Goal: Task Accomplishment & Management: Use online tool/utility

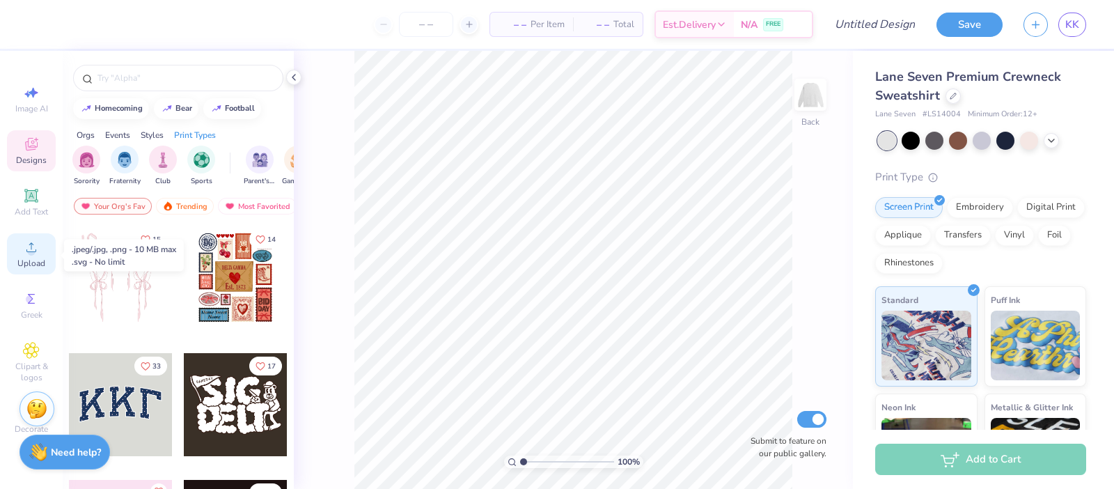
click at [35, 269] on span "Upload" at bounding box center [31, 263] width 28 height 11
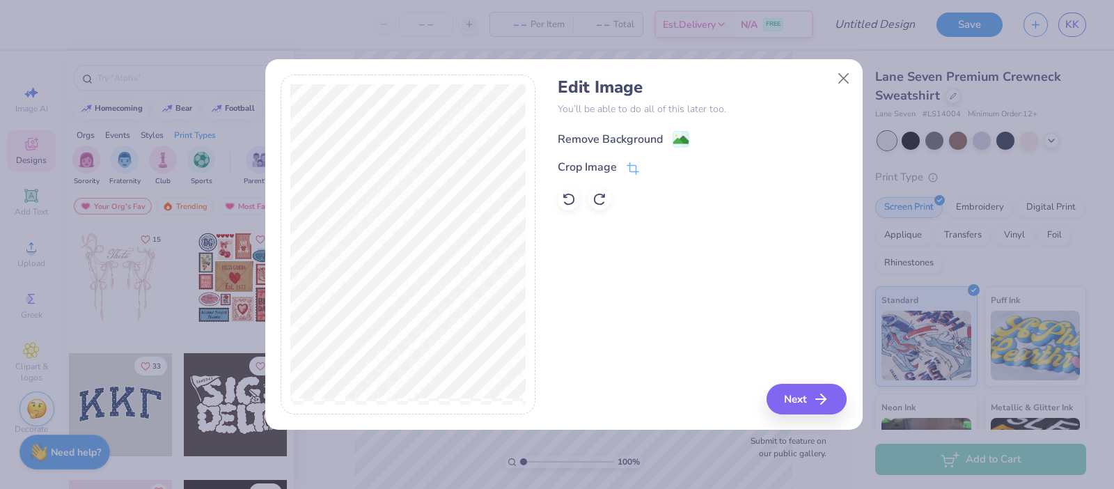
click at [605, 138] on div "Remove Background" at bounding box center [610, 139] width 105 height 17
click at [798, 418] on div "Edit Image You’ll be able to do all of this later too. Remove Background Crop I…" at bounding box center [563, 251] width 597 height 355
click at [792, 400] on button "Next" at bounding box center [809, 399] width 80 height 31
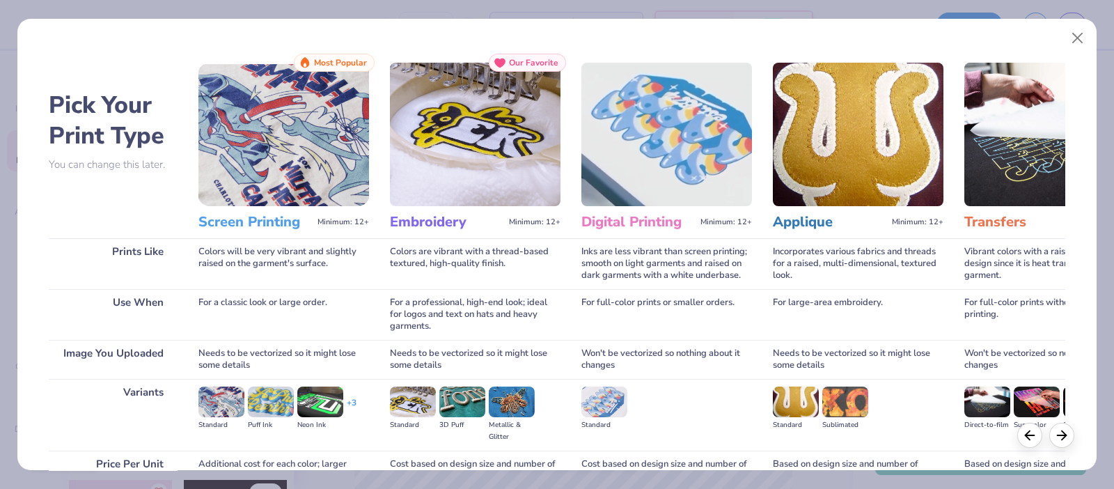
scroll to position [135, 0]
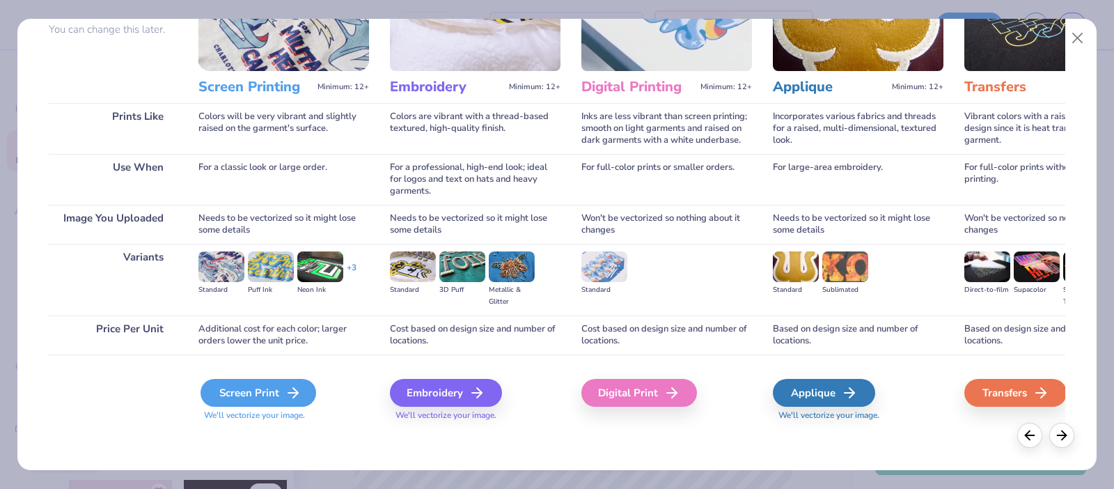
click at [280, 394] on div "Screen Print" at bounding box center [258, 393] width 116 height 28
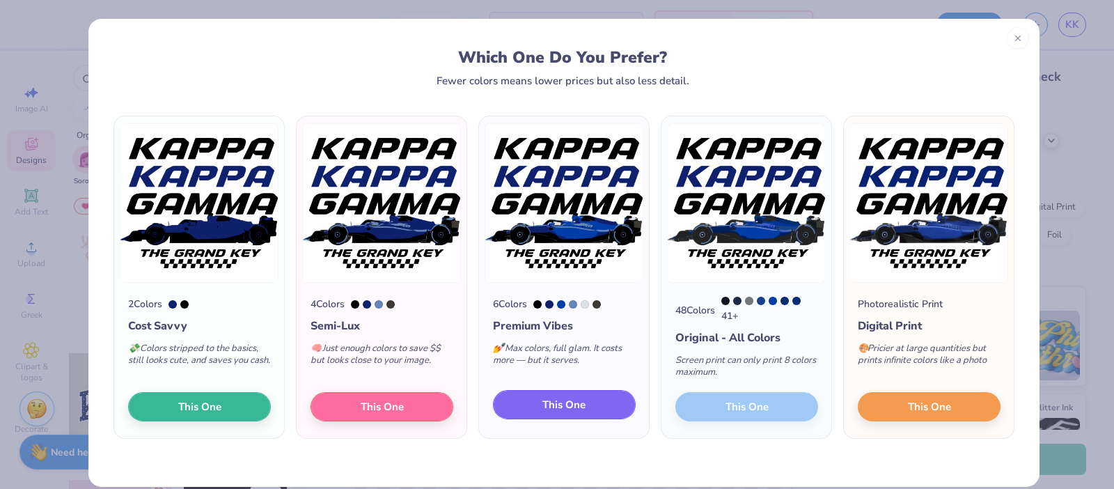
click at [558, 409] on span "This One" at bounding box center [563, 405] width 43 height 16
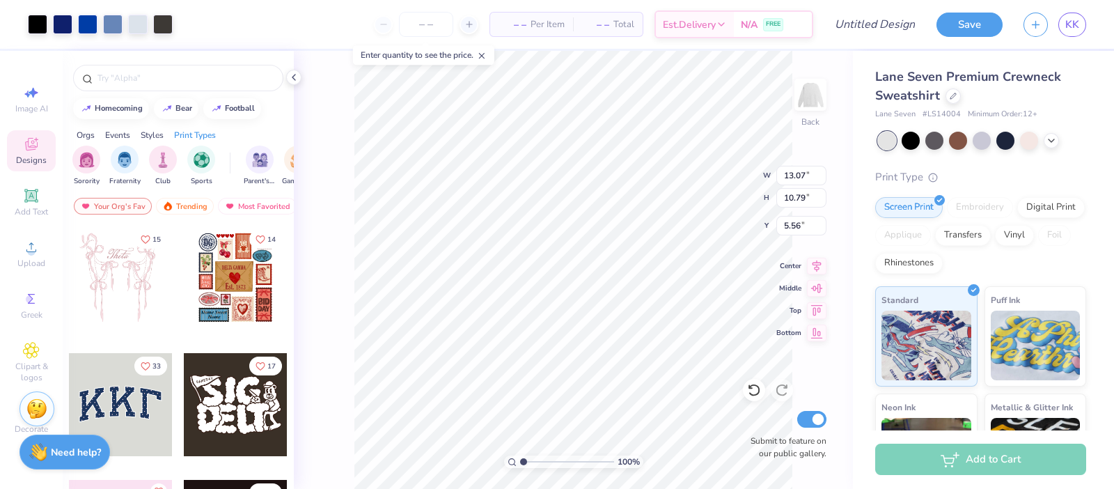
type input "13.07"
type input "10.79"
type input "3.00"
type input "11.76"
type input "9.70"
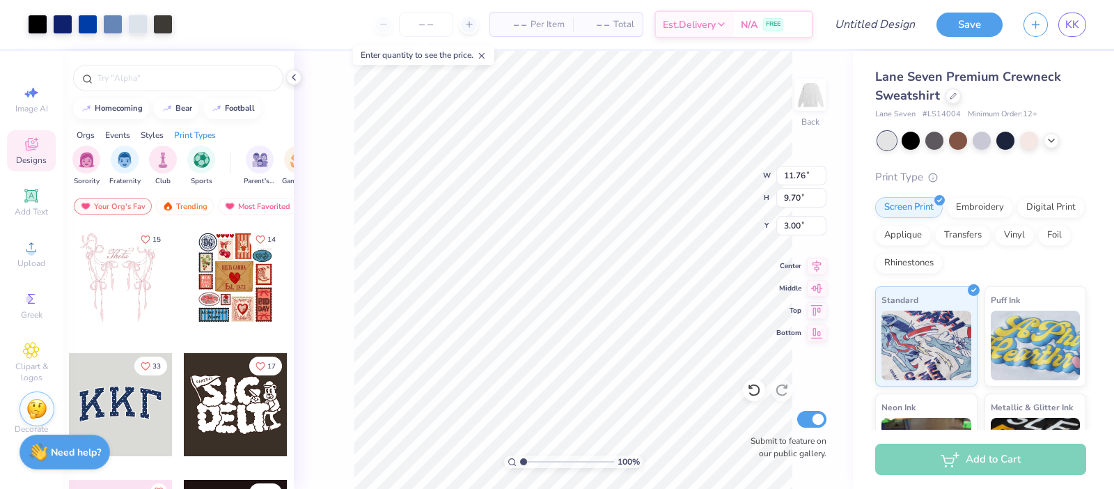
type input "12.22"
type input "10.08"
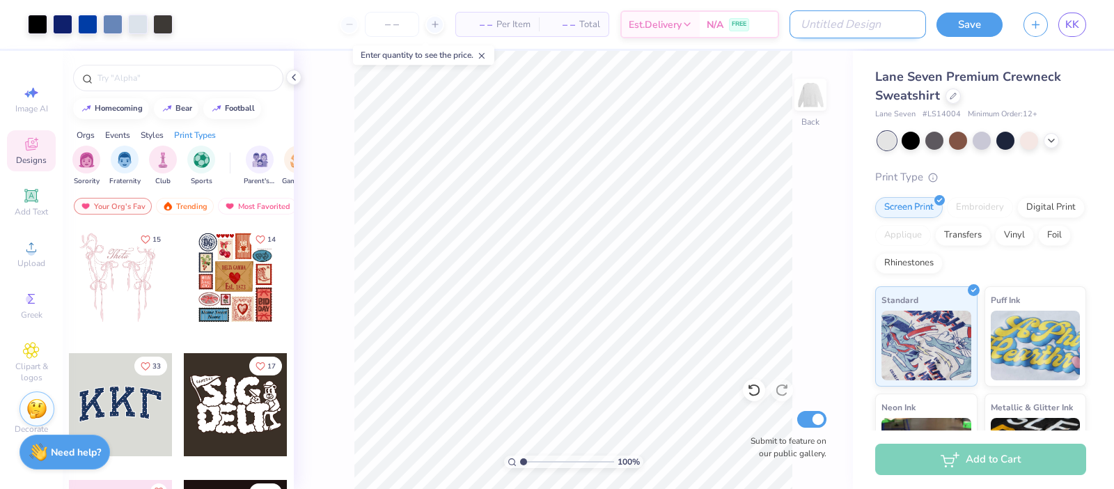
click at [864, 28] on input "Design Title" at bounding box center [857, 24] width 136 height 28
type input "Sweatshirt"
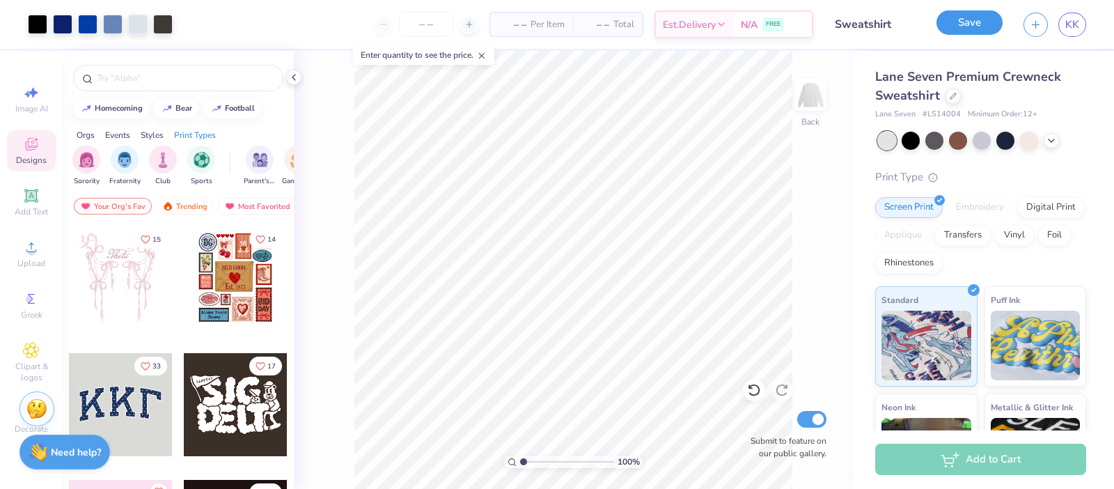
click at [978, 24] on button "Save" at bounding box center [969, 22] width 66 height 24
click at [509, 22] on span "– –" at bounding box center [512, 24] width 28 height 15
click at [515, 26] on span "– –" at bounding box center [512, 24] width 28 height 15
click at [466, 26] on icon at bounding box center [469, 24] width 10 height 10
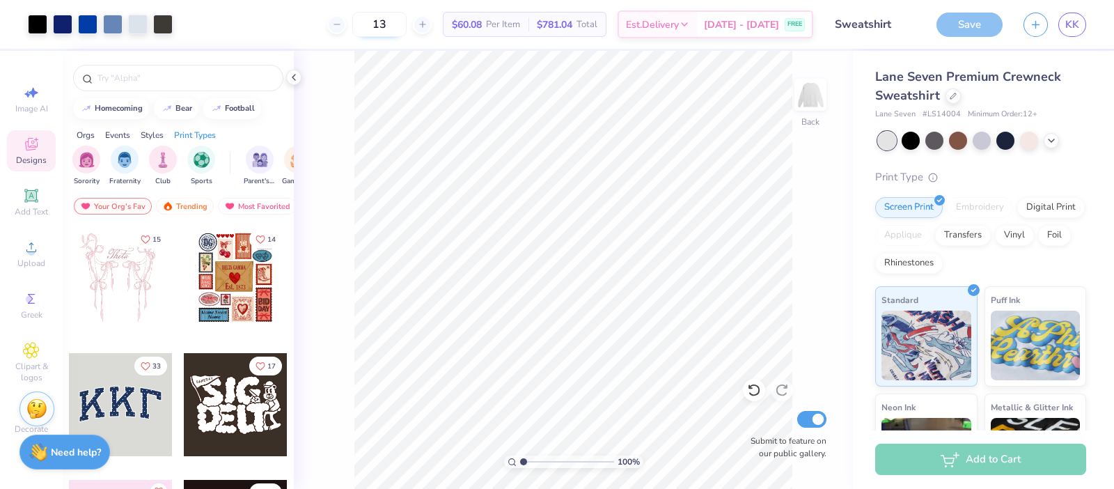
click at [378, 26] on input "13" at bounding box center [379, 24] width 54 height 25
click at [339, 24] on line at bounding box center [336, 24] width 6 height 0
type input "12"
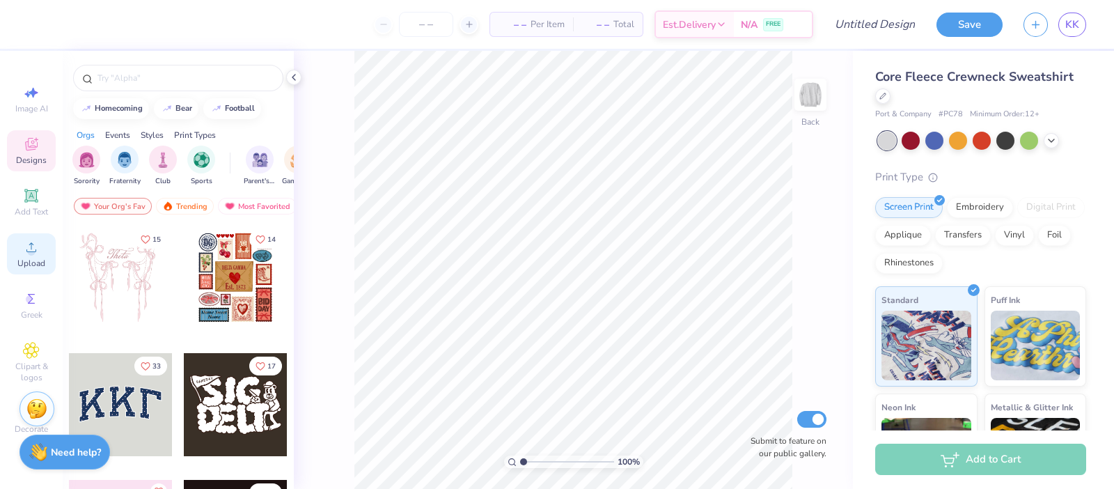
click at [33, 262] on span "Upload" at bounding box center [31, 263] width 28 height 11
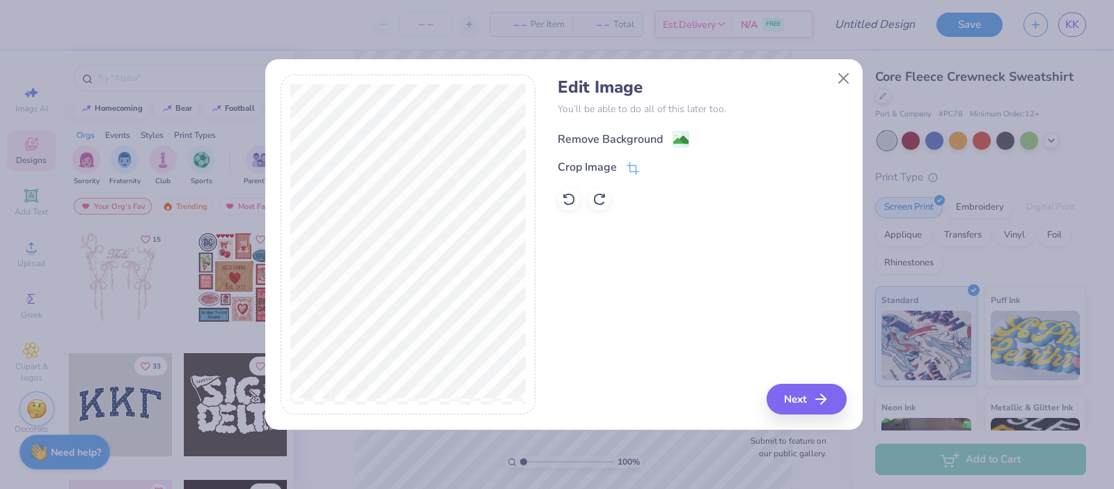
click at [600, 141] on div "Remove Background" at bounding box center [610, 139] width 105 height 17
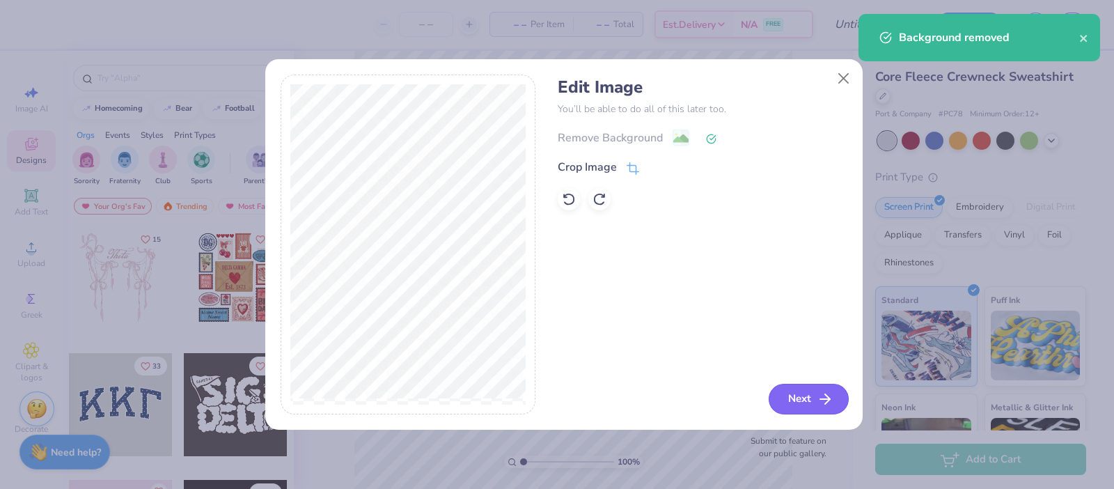
click at [810, 388] on button "Next" at bounding box center [809, 399] width 80 height 31
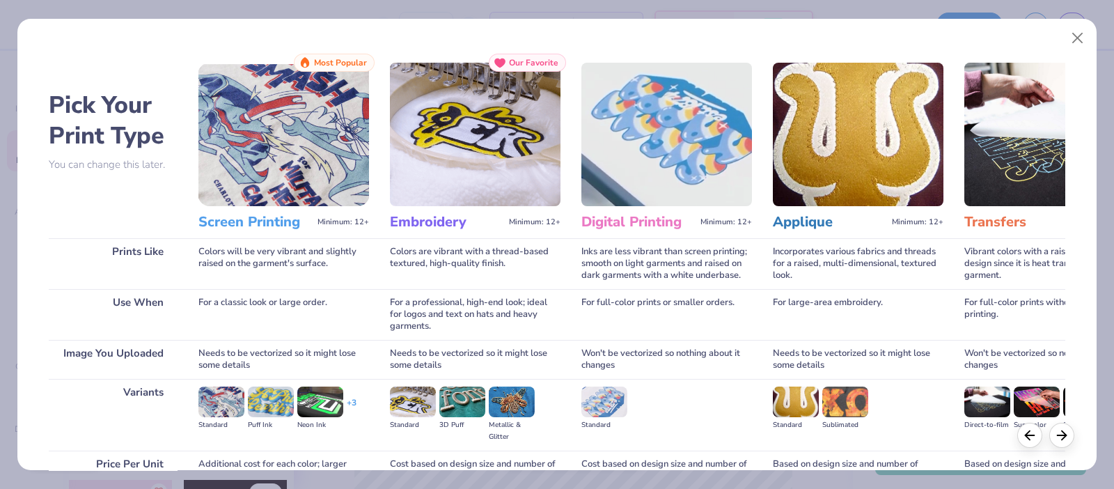
scroll to position [135, 0]
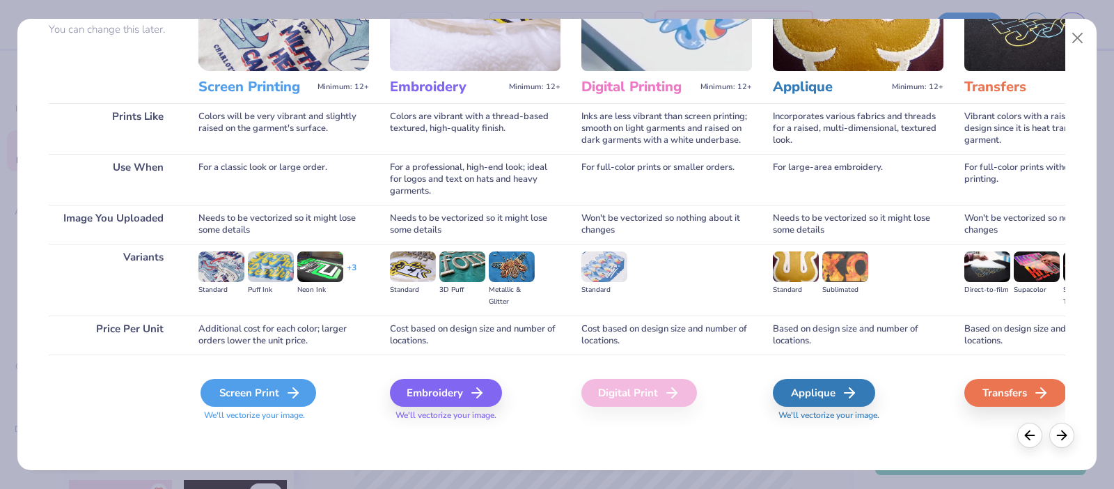
click at [290, 381] on div "Screen Print" at bounding box center [258, 393] width 116 height 28
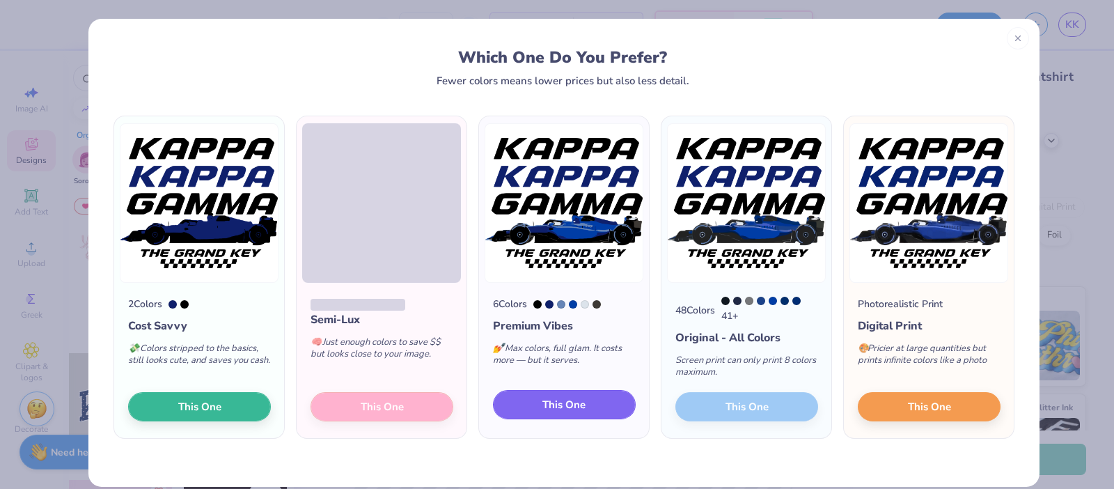
click at [553, 402] on span "This One" at bounding box center [563, 405] width 43 height 16
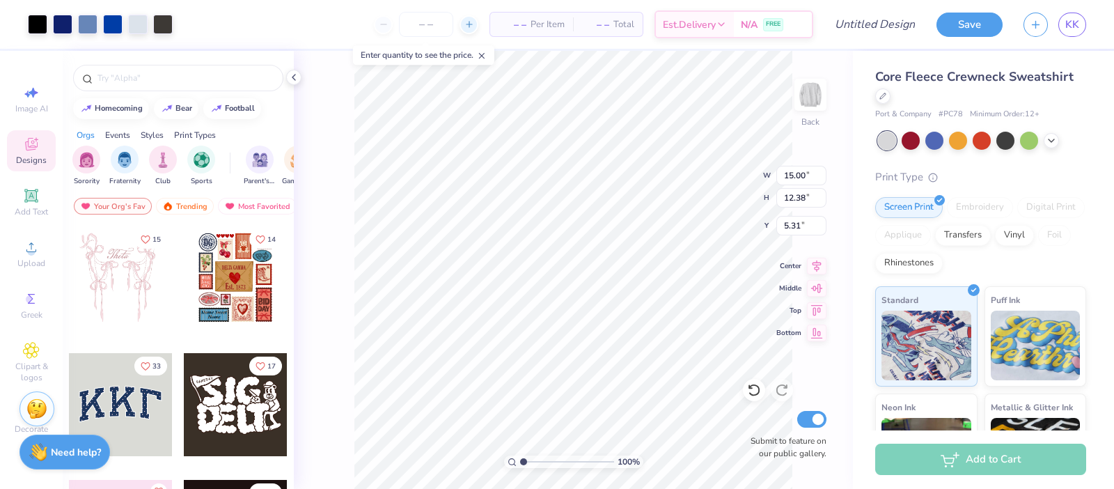
click at [464, 21] on icon at bounding box center [469, 24] width 10 height 10
type input "12"
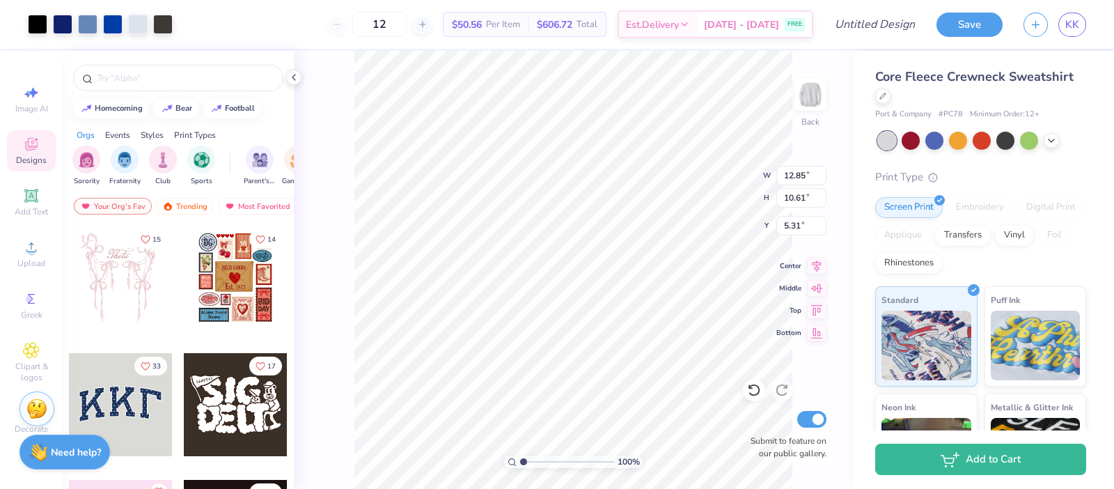
type input "12.85"
type input "10.61"
type input "3.00"
type input "11.40"
type input "9.41"
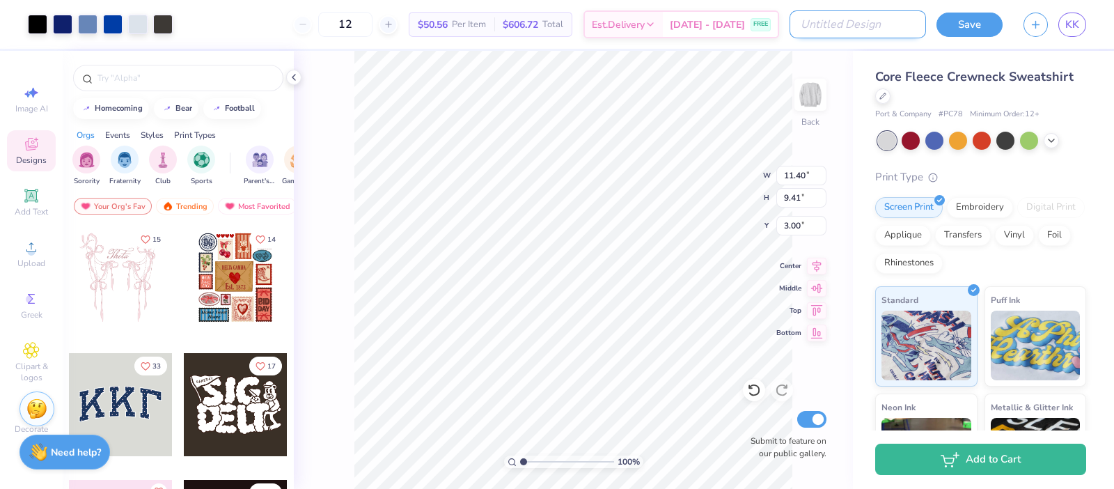
click at [863, 28] on input "Design Title" at bounding box center [857, 24] width 136 height 28
type input "Sweatshirt 2"
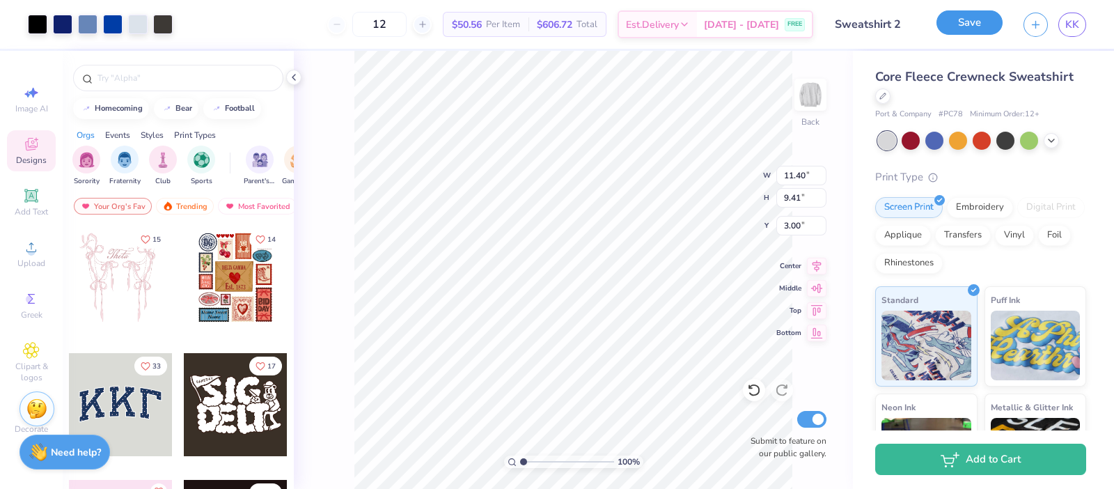
click at [982, 24] on button "Save" at bounding box center [969, 22] width 66 height 24
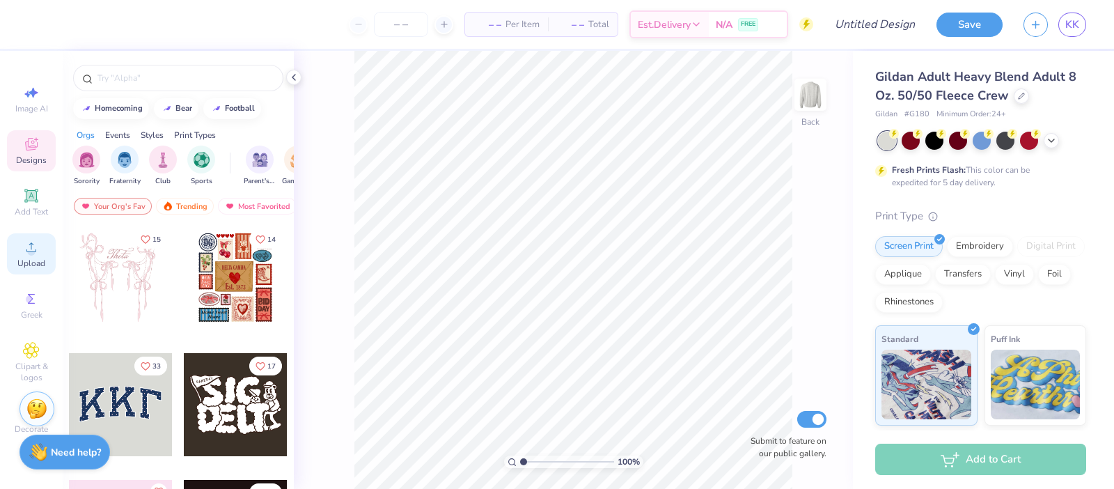
click at [26, 239] on icon at bounding box center [31, 247] width 17 height 17
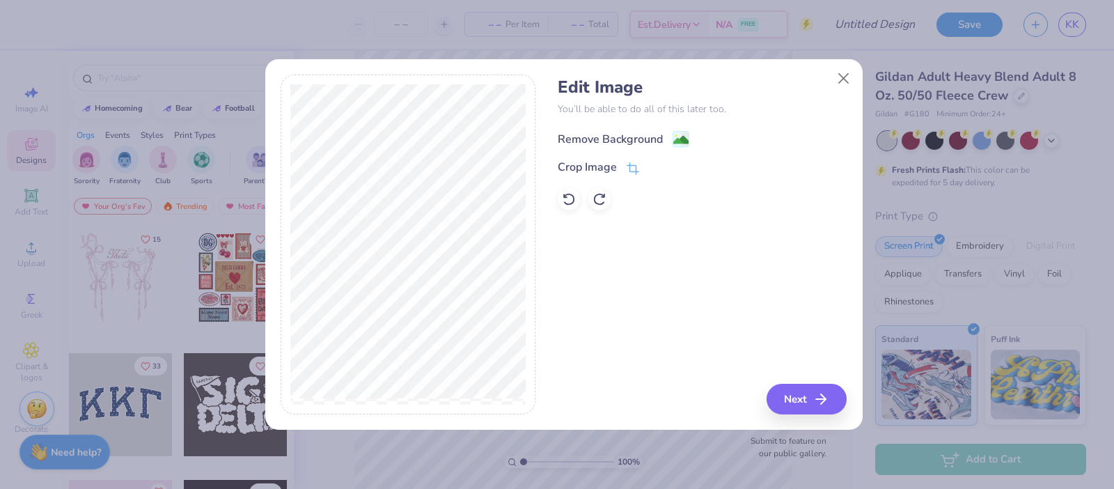
click at [590, 143] on div "Remove Background" at bounding box center [610, 139] width 105 height 17
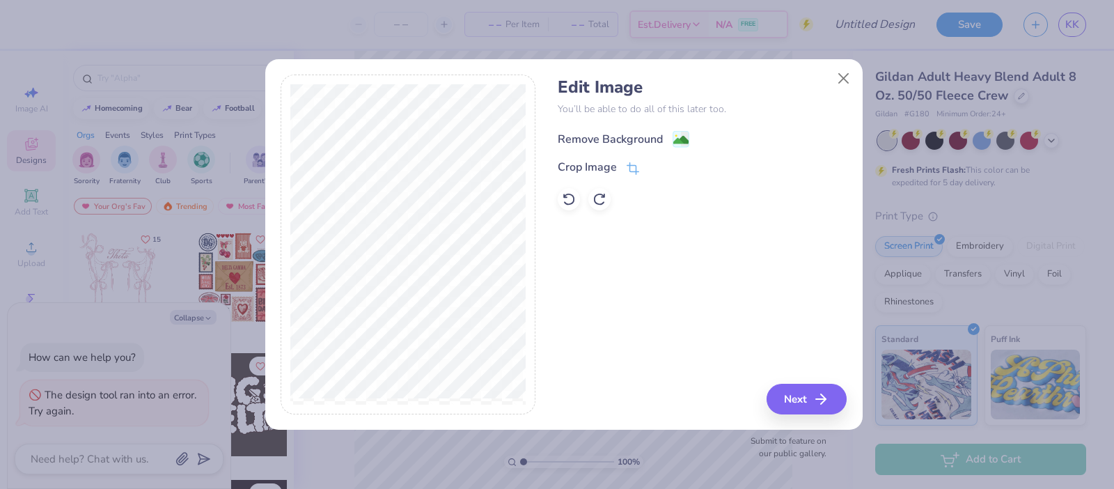
click at [590, 143] on div "Remove Background" at bounding box center [610, 139] width 105 height 17
click at [783, 388] on button "Next" at bounding box center [809, 399] width 80 height 31
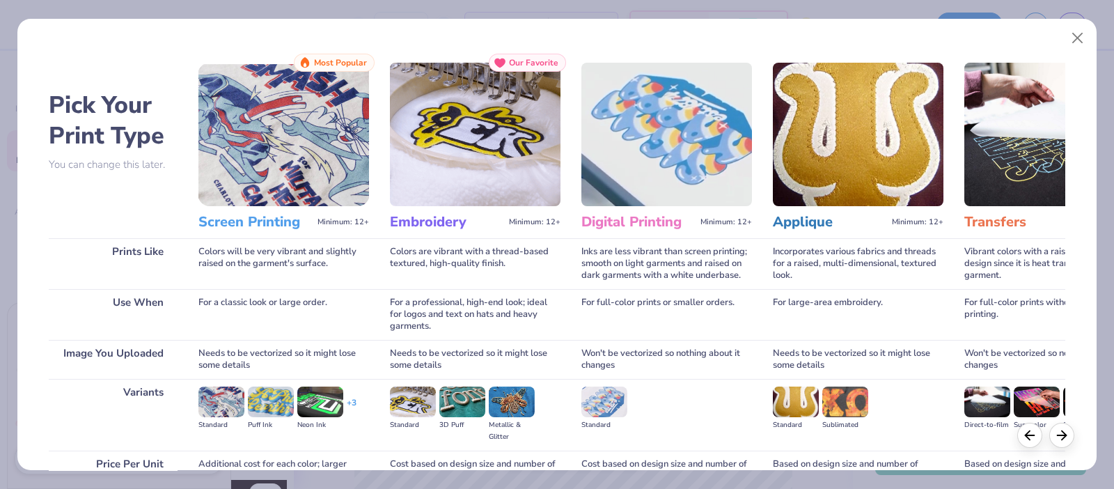
scroll to position [135, 0]
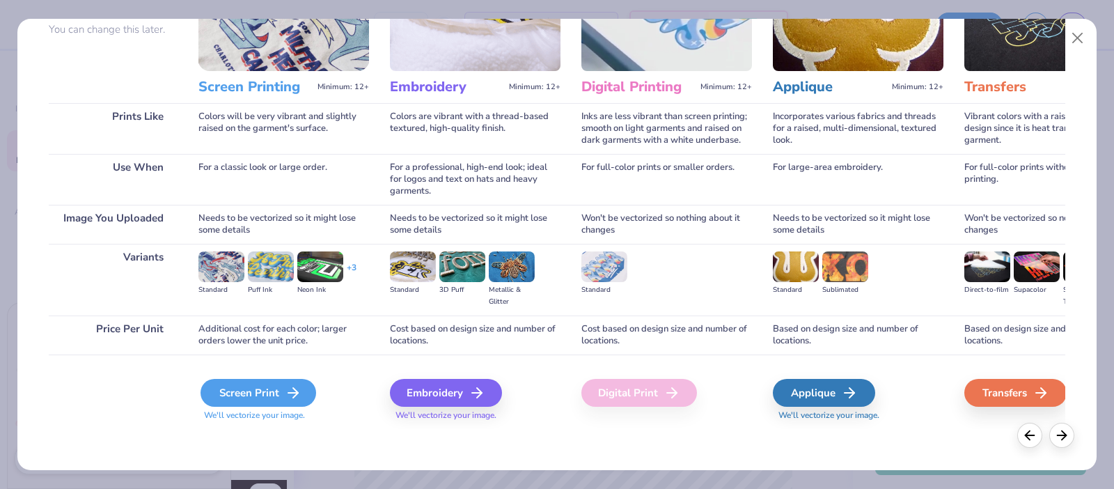
click at [269, 393] on div "Screen Print" at bounding box center [258, 393] width 116 height 28
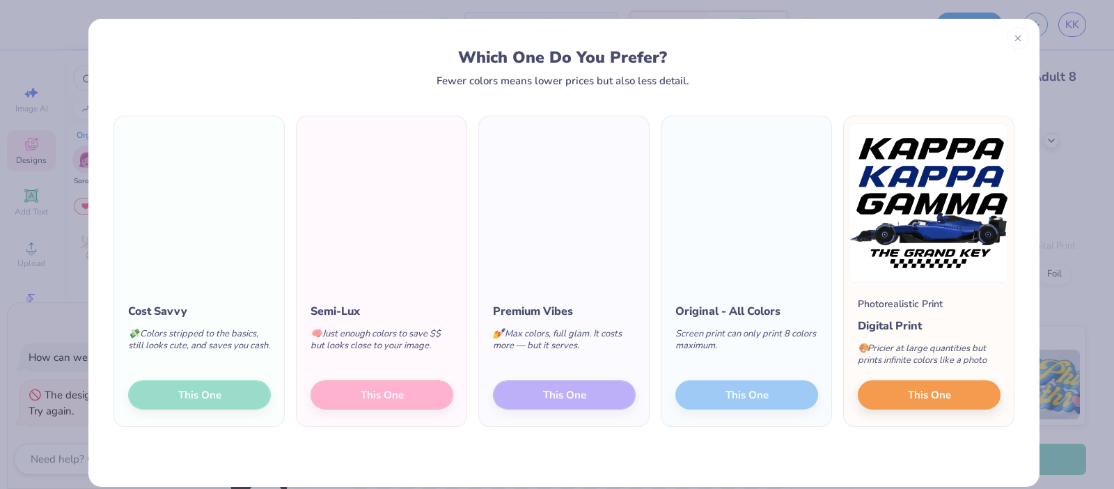
type textarea "x"
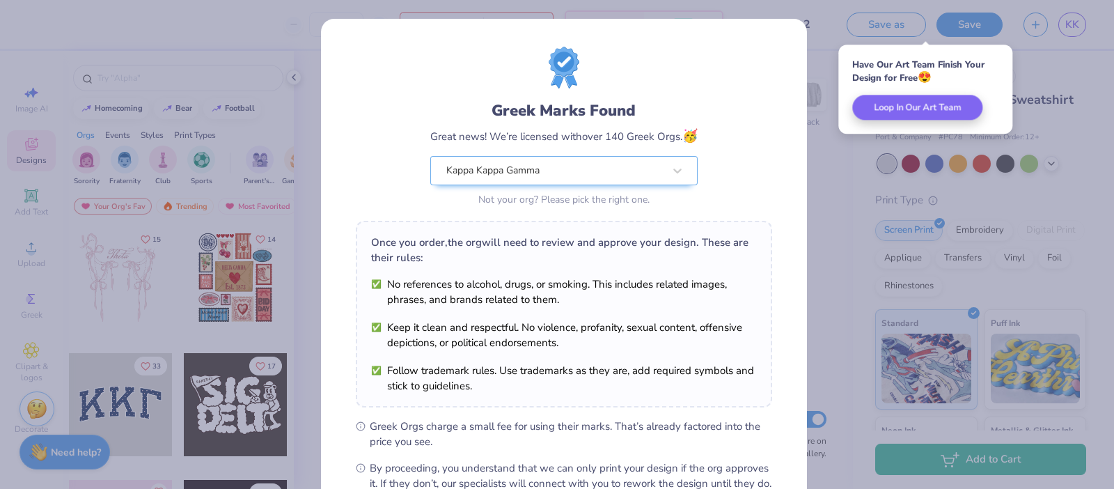
click at [800, 191] on div "Greek Marks Found Great news! We’re licensed with over 140 Greek Orgs. 🥳 Kappa …" at bounding box center [563, 318] width 487 height 600
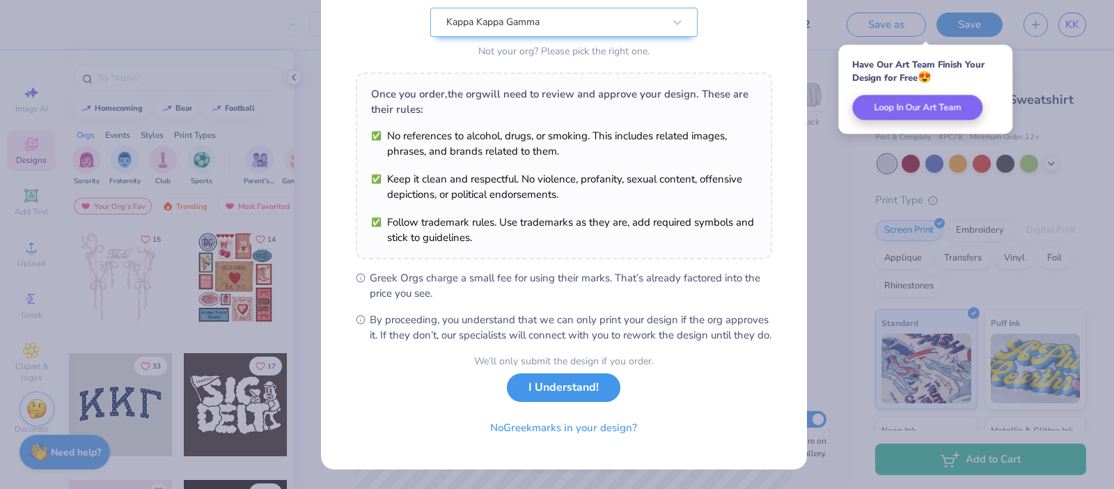
click at [571, 395] on button "I Understand!" at bounding box center [563, 387] width 113 height 29
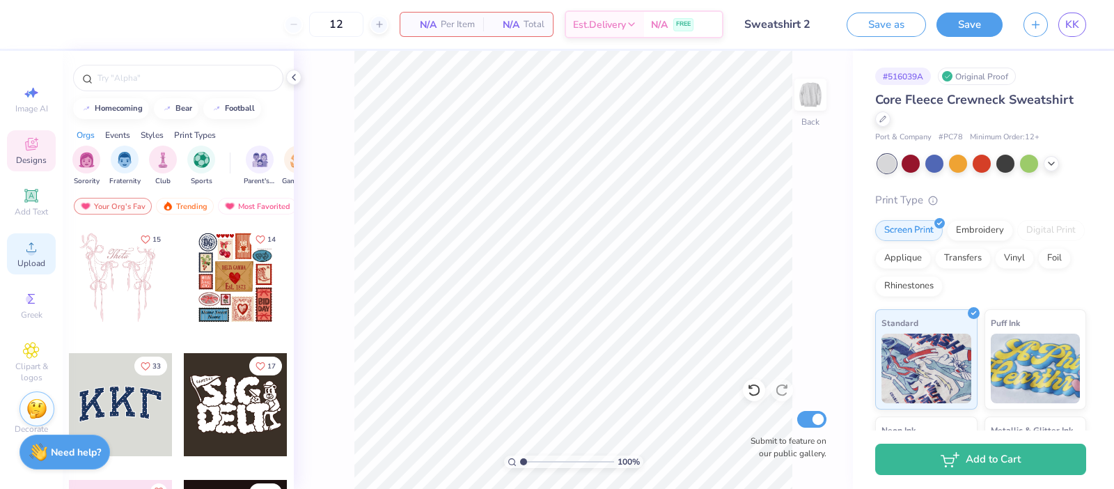
click at [26, 244] on icon at bounding box center [31, 247] width 17 height 17
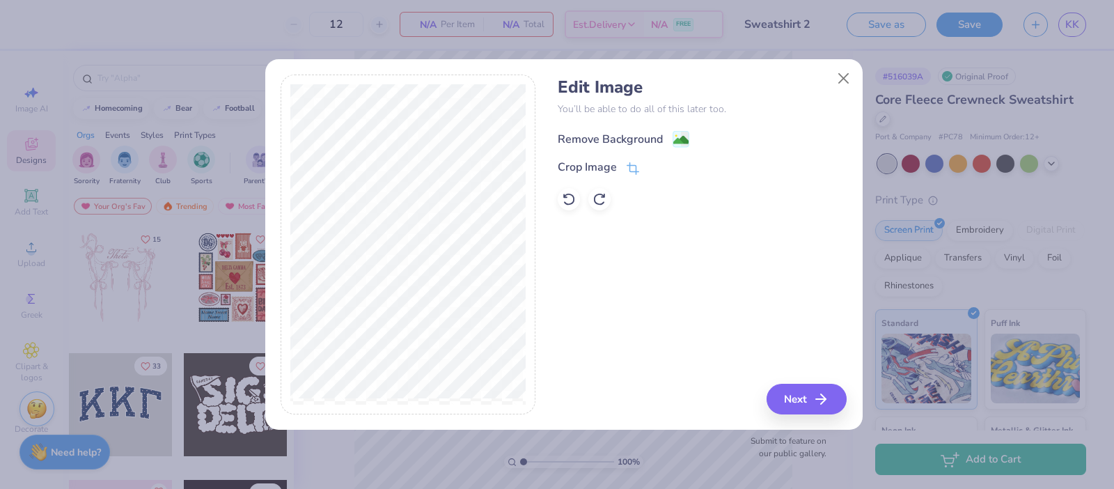
click at [592, 136] on div "Remove Background" at bounding box center [610, 139] width 105 height 17
click at [792, 389] on button "Next" at bounding box center [809, 399] width 80 height 31
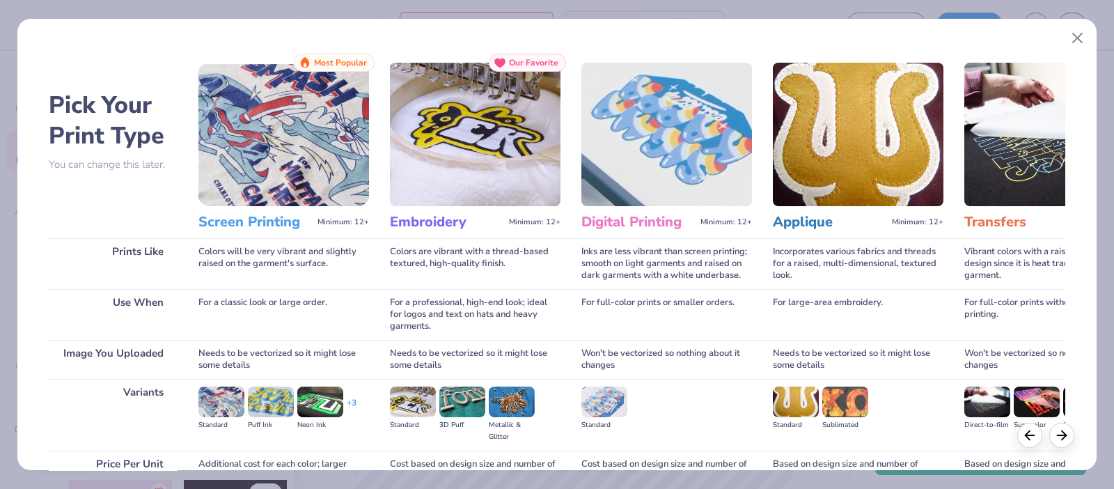
scroll to position [135, 0]
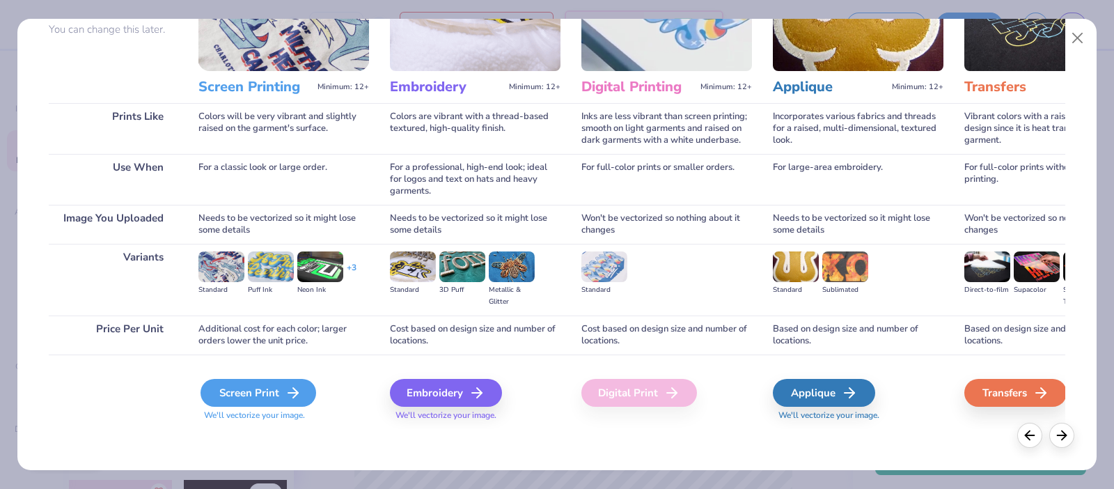
click at [290, 388] on icon at bounding box center [293, 392] width 17 height 17
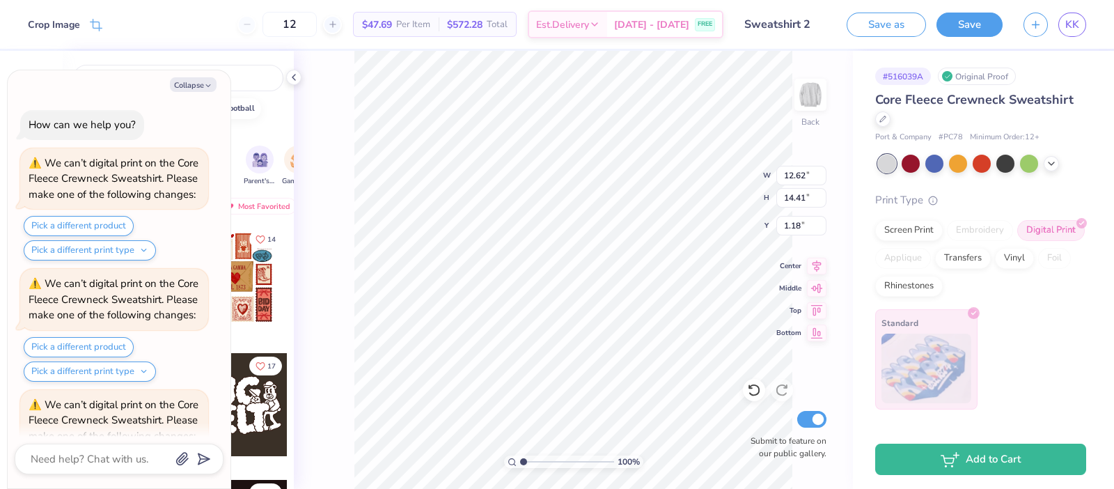
scroll to position [801, 0]
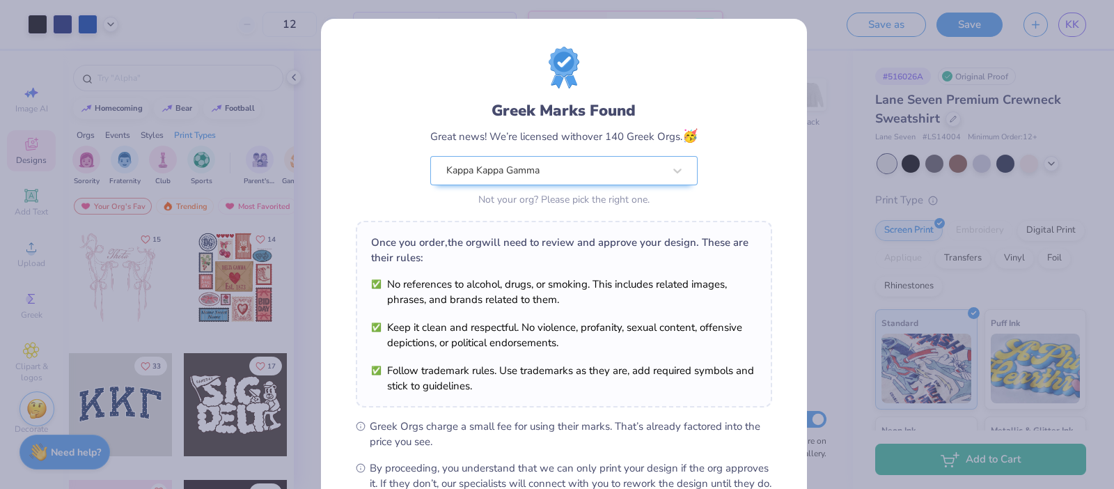
scroll to position [162, 0]
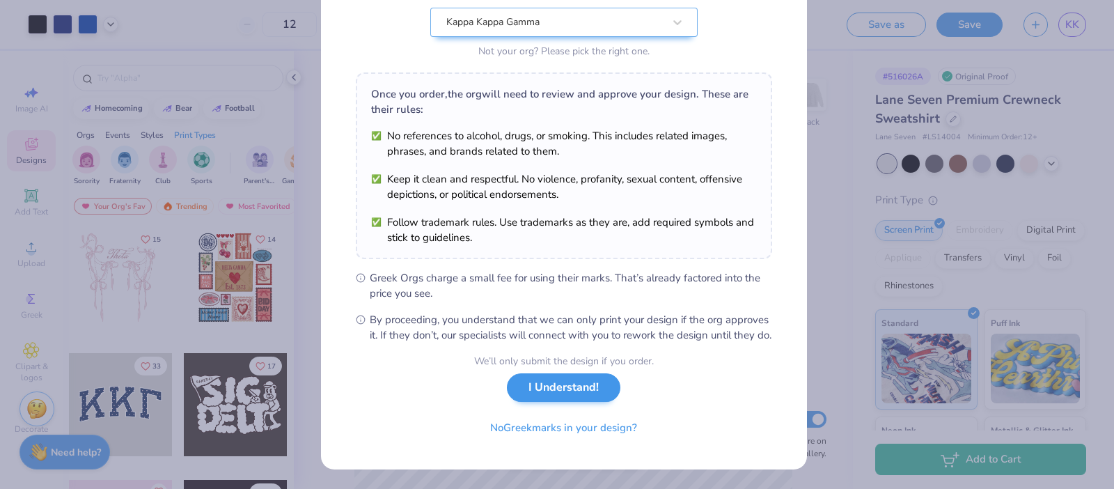
click at [574, 404] on div "We’ll only submit the design if you order. I Understand! No Greek marks in your…" at bounding box center [564, 398] width 180 height 88
click at [535, 384] on button "I Understand!" at bounding box center [563, 387] width 113 height 29
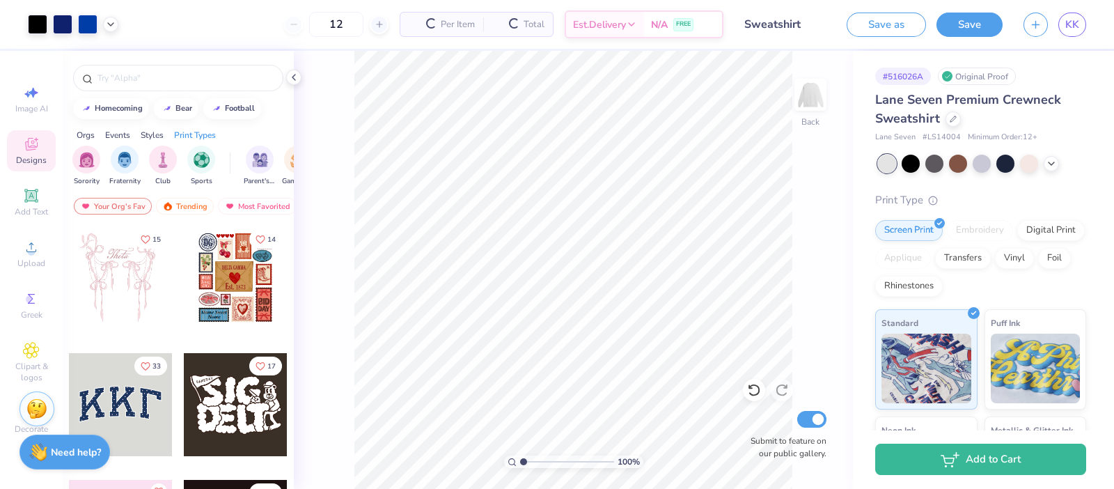
scroll to position [0, 0]
click at [31, 243] on icon at bounding box center [31, 247] width 17 height 17
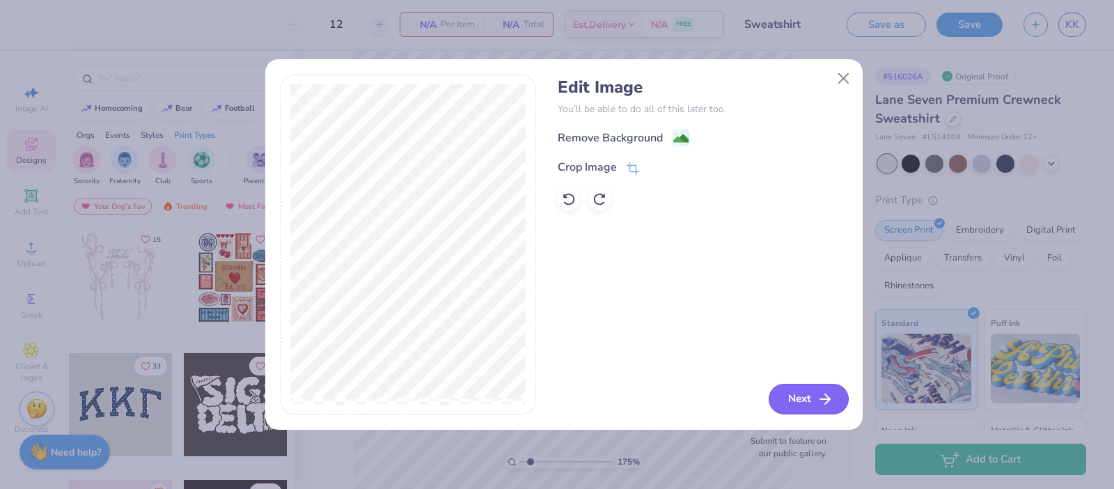
click at [794, 391] on button "Next" at bounding box center [809, 399] width 80 height 31
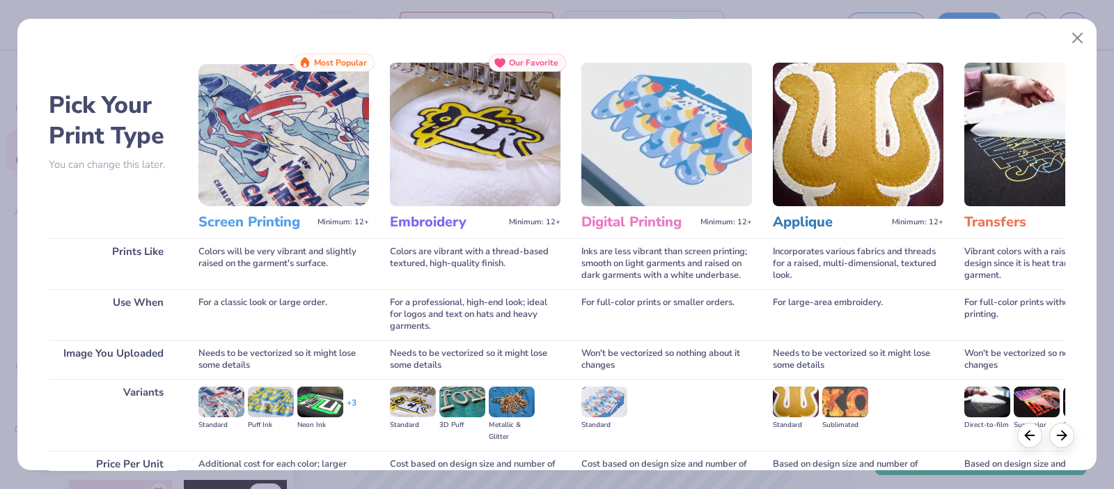
scroll to position [135, 0]
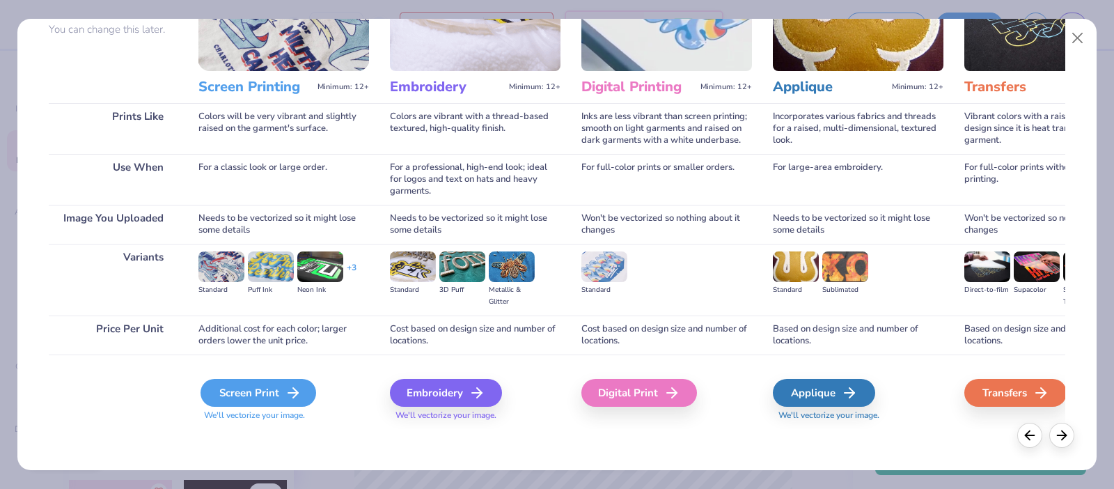
click at [276, 388] on div "Screen Print" at bounding box center [258, 393] width 116 height 28
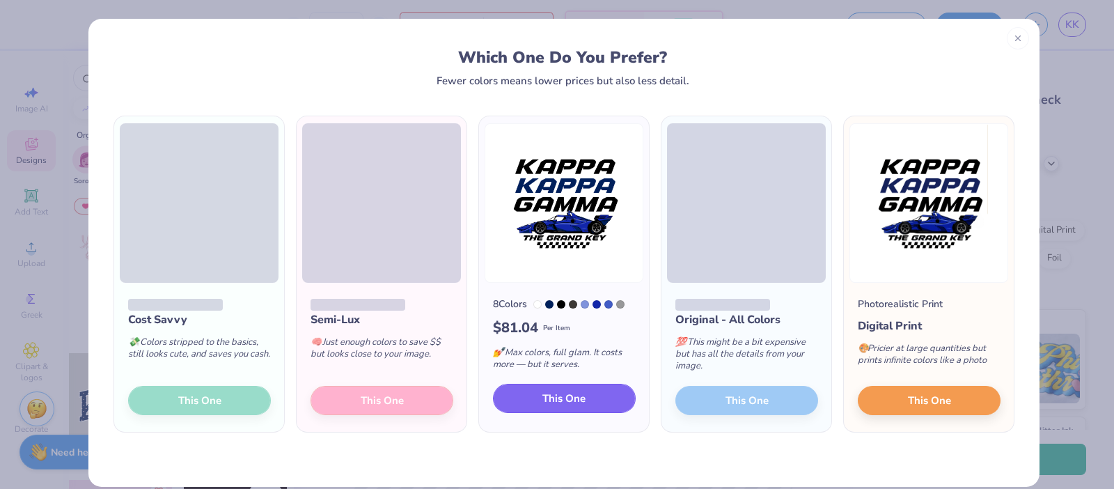
click at [553, 398] on span "This One" at bounding box center [563, 399] width 43 height 16
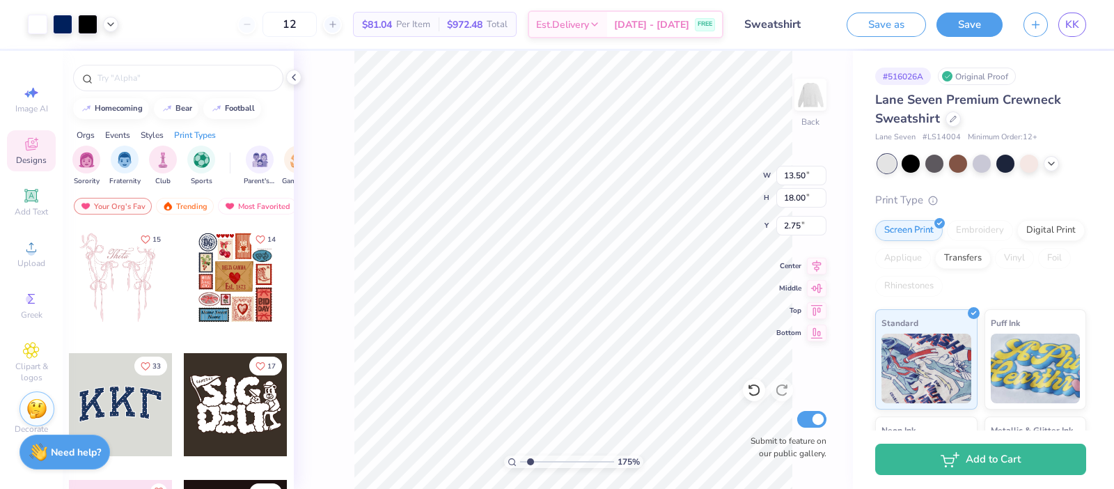
click at [464, 306] on div at bounding box center [557, 244] width 1114 height 489
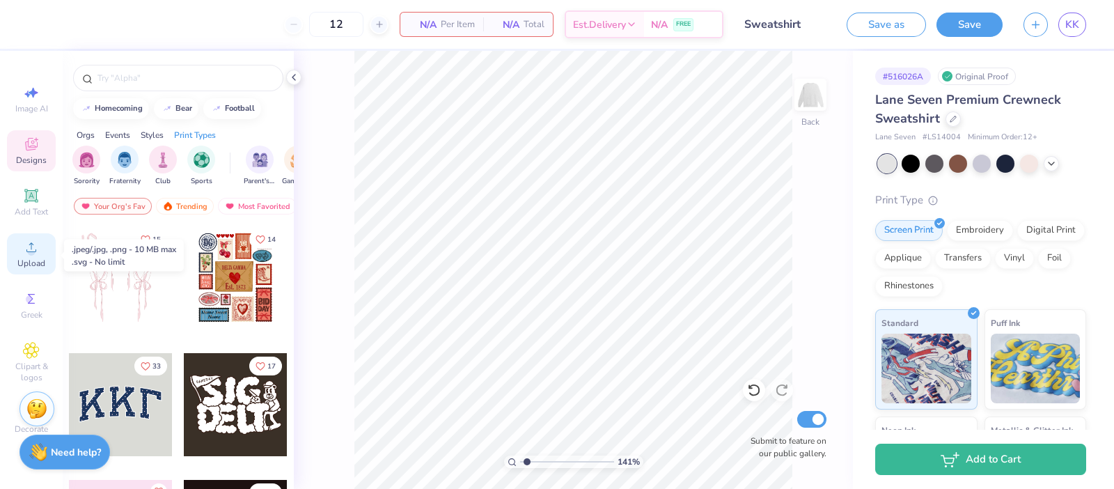
click at [32, 257] on div "Upload" at bounding box center [31, 253] width 49 height 41
type input "1.40856010179177"
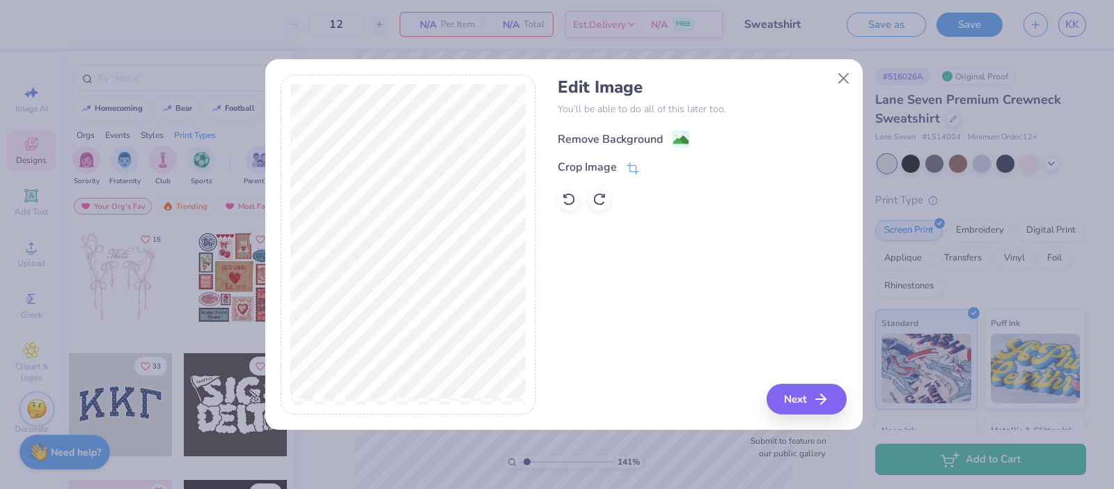
click at [615, 137] on div "Remove Background" at bounding box center [610, 139] width 105 height 17
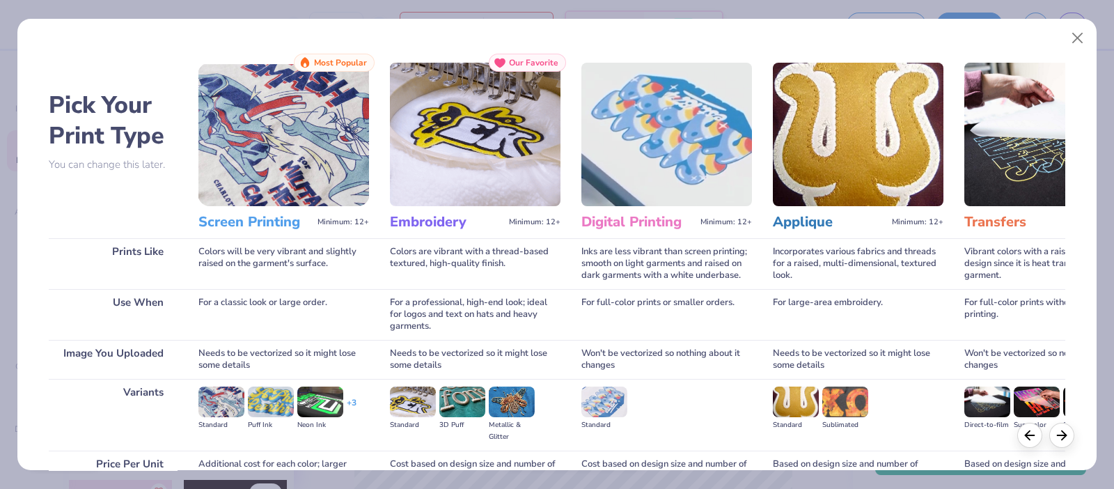
scroll to position [135, 0]
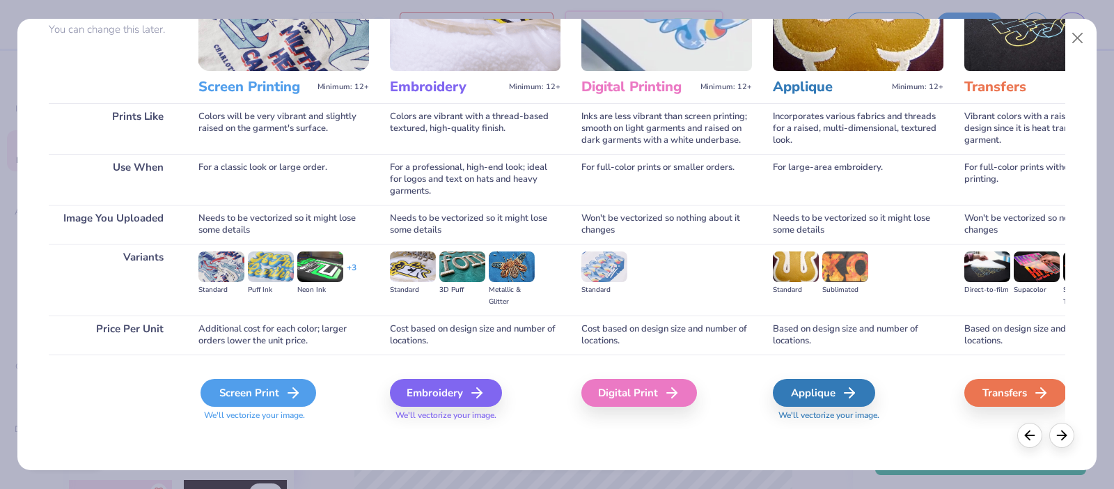
click at [271, 391] on div "Screen Print" at bounding box center [258, 393] width 116 height 28
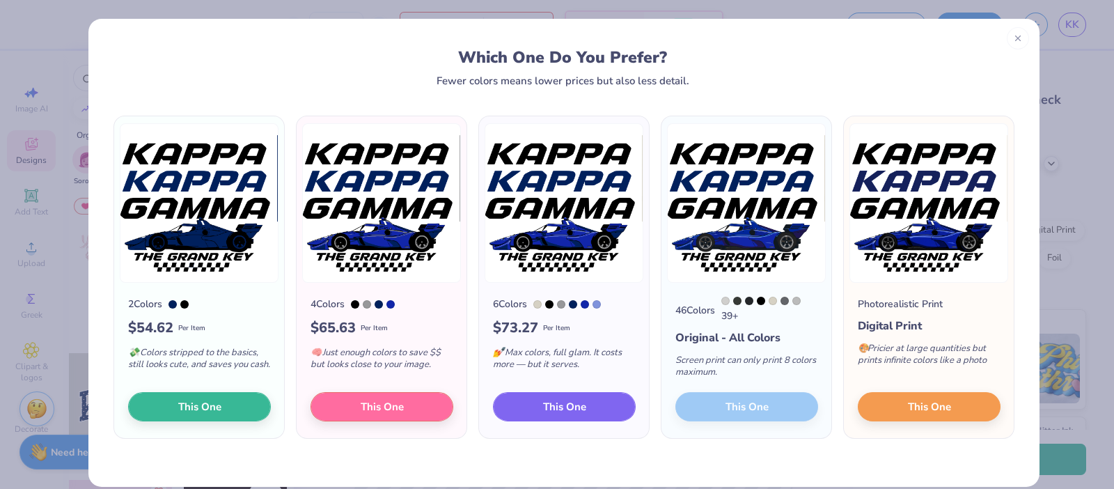
click at [599, 405] on button "This One" at bounding box center [564, 406] width 143 height 29
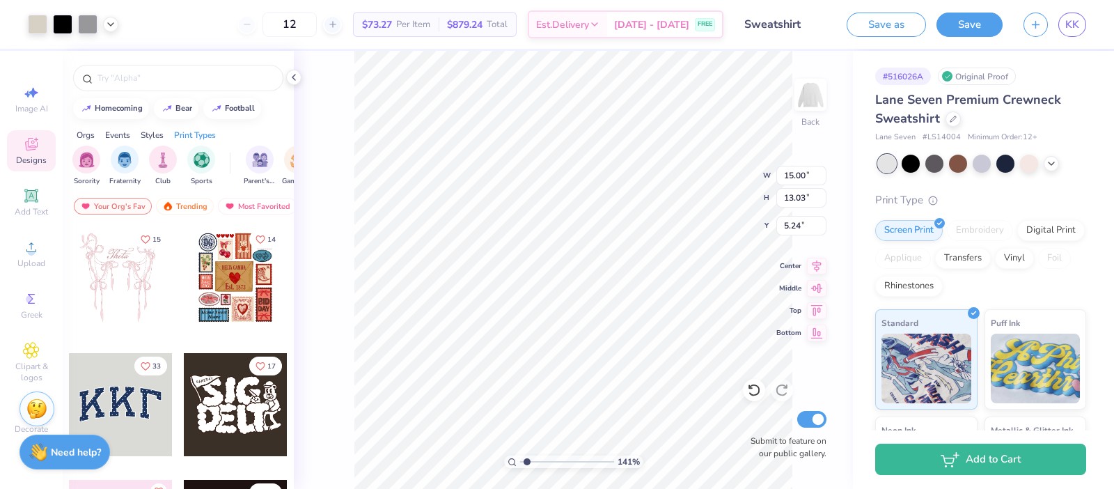
click at [599, 74] on div at bounding box center [557, 244] width 1114 height 489
type input "1.40856010179177"
type input "2.12"
type input "1.40856010179177"
type input "13.59"
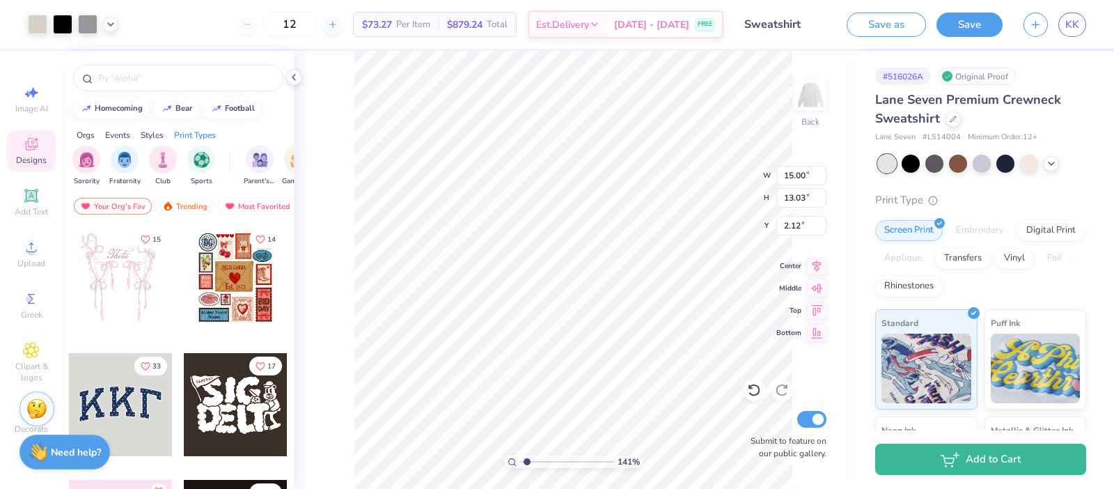
type input "11.80"
type input "3.35"
type input "1"
type input "2.34"
type input "12.64"
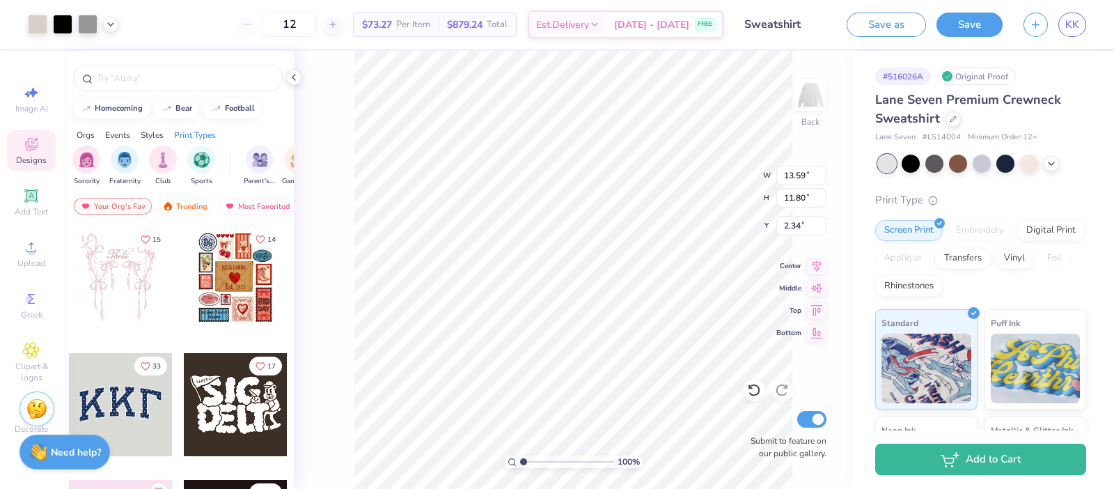
type input "10.98"
type input "2.43"
click at [871, 33] on button "Save as" at bounding box center [886, 22] width 79 height 24
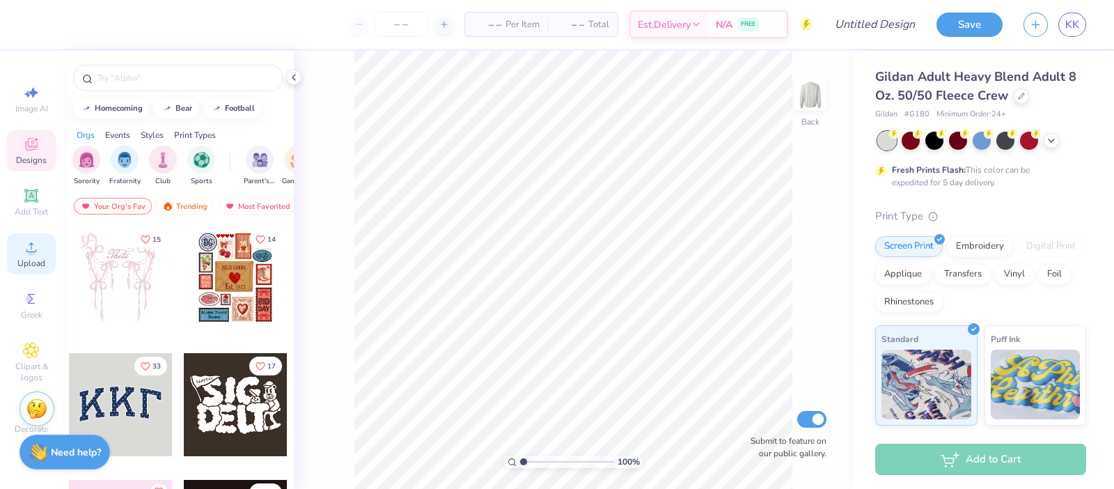
click at [35, 260] on span "Upload" at bounding box center [31, 263] width 28 height 11
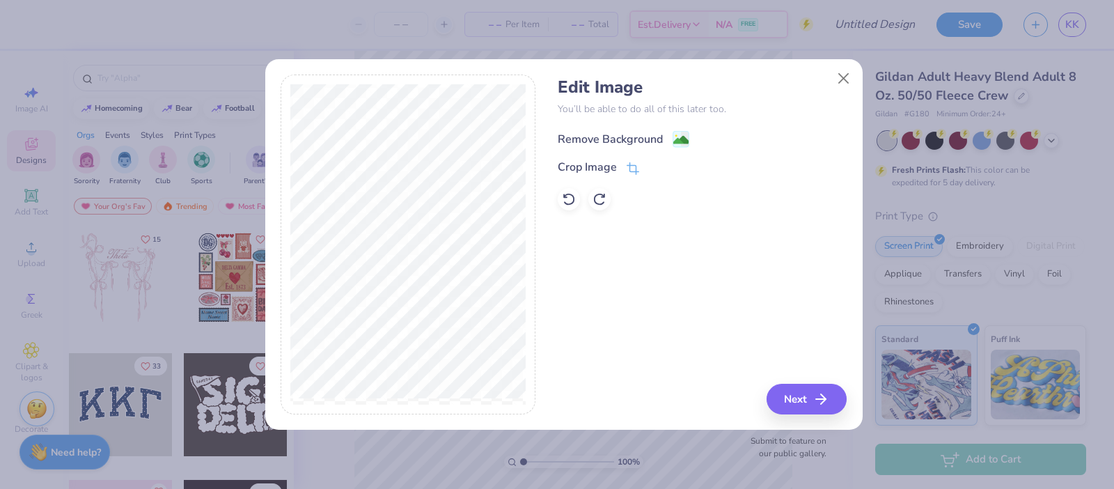
click at [613, 131] on div "Remove Background" at bounding box center [610, 139] width 105 height 17
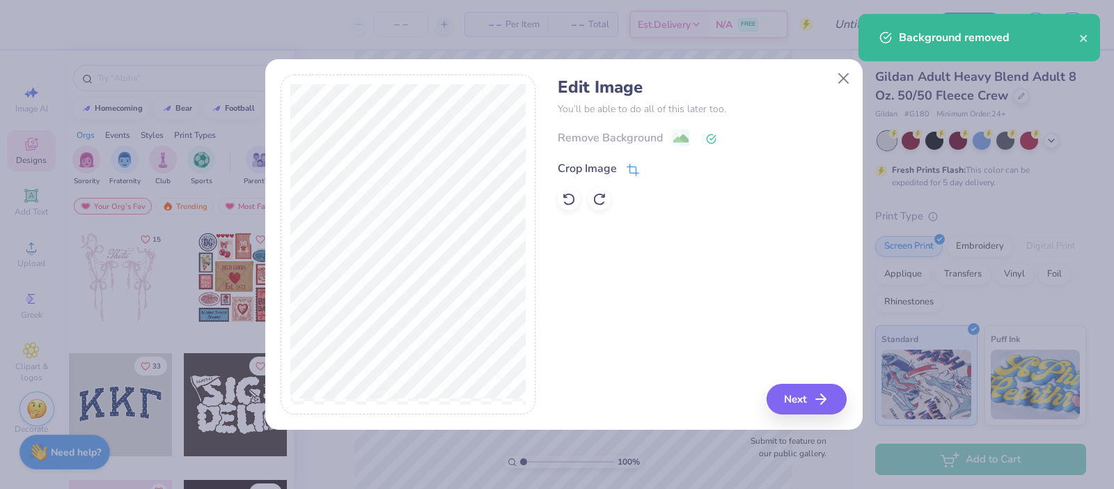
click at [583, 169] on div "Crop Image" at bounding box center [587, 168] width 59 height 17
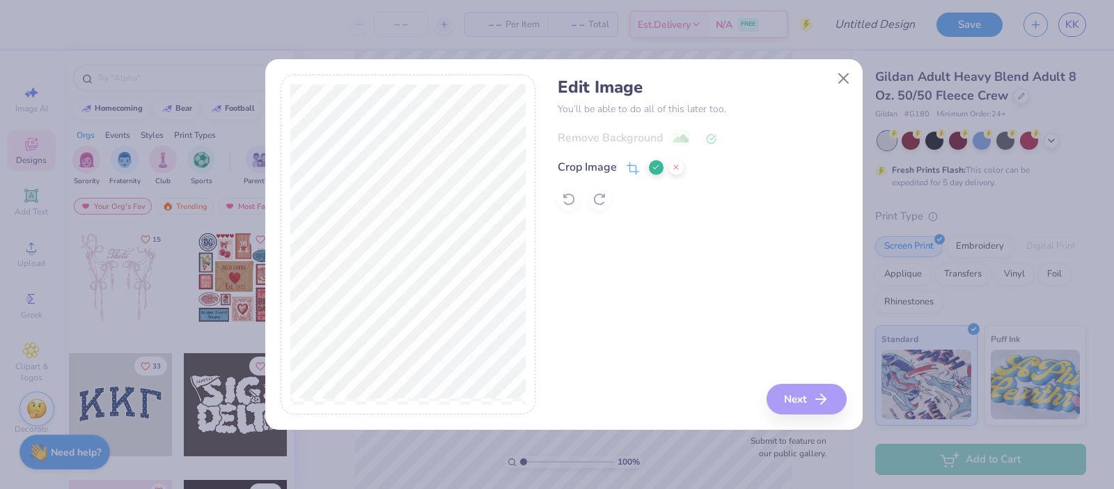
click at [803, 406] on div "Edit Image You’ll be able to do all of this later too. Remove Background Crop I…" at bounding box center [702, 244] width 289 height 340
click at [650, 167] on button at bounding box center [656, 167] width 15 height 15
click at [823, 407] on icon "button" at bounding box center [825, 399] width 17 height 17
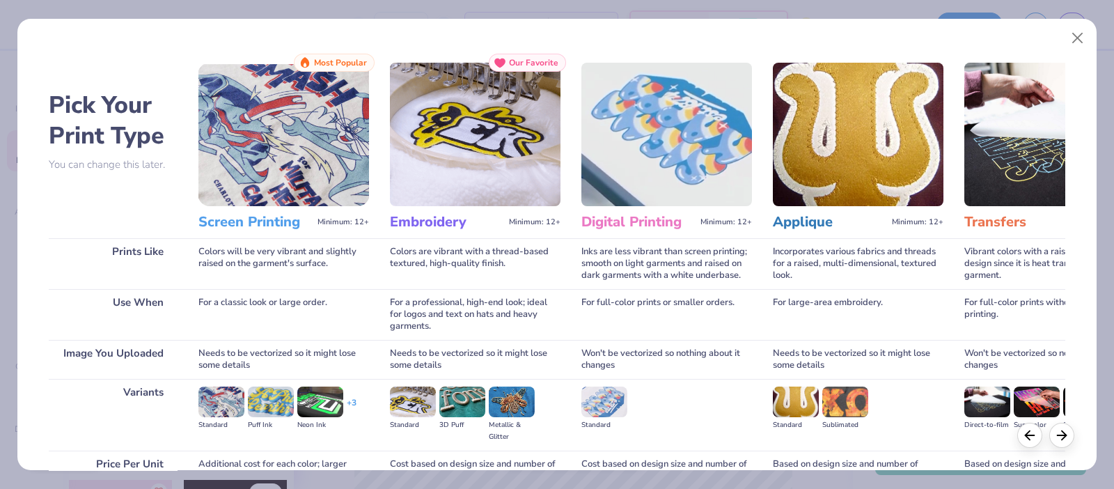
scroll to position [135, 0]
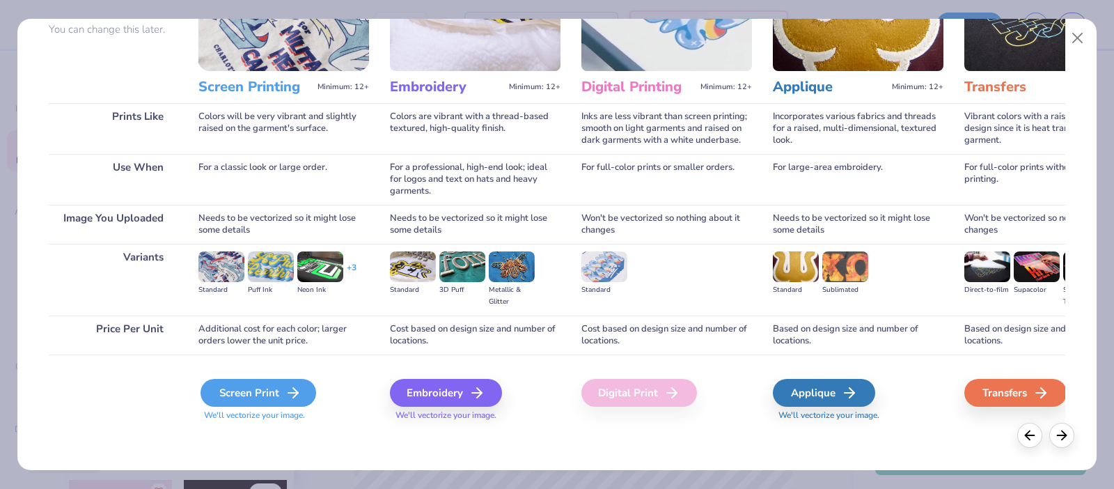
click at [285, 395] on icon at bounding box center [293, 392] width 17 height 17
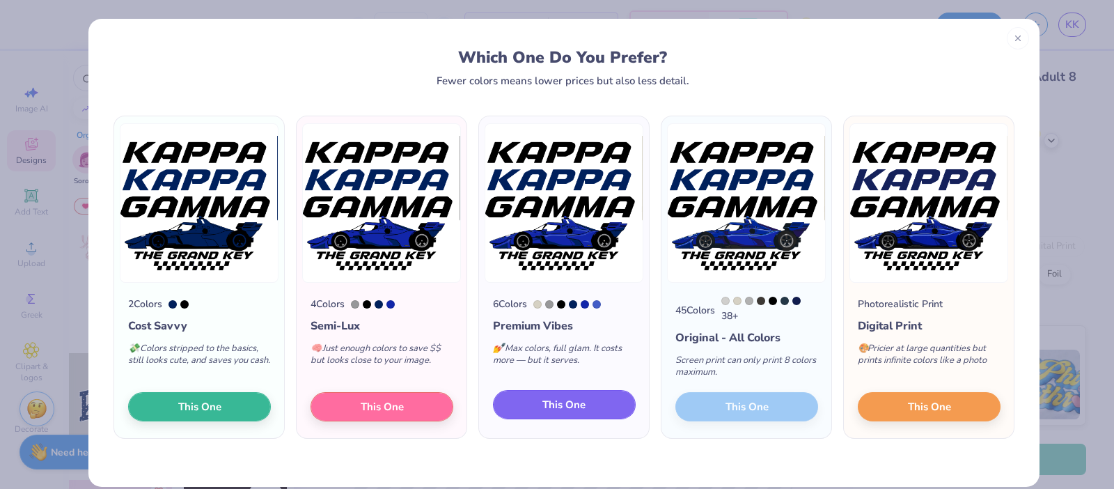
click at [562, 404] on span "This One" at bounding box center [563, 405] width 43 height 16
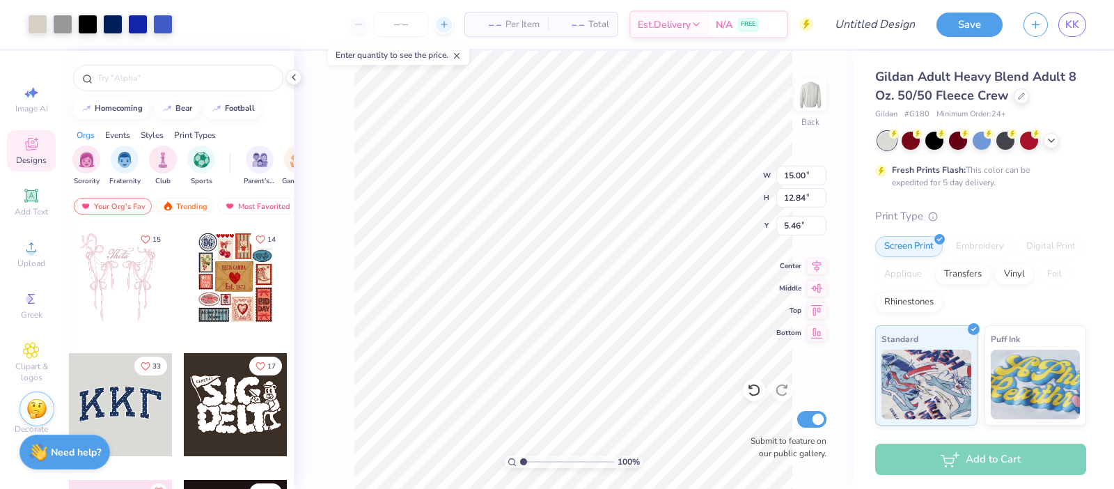
click at [447, 24] on icon at bounding box center [444, 24] width 10 height 10
type input "12"
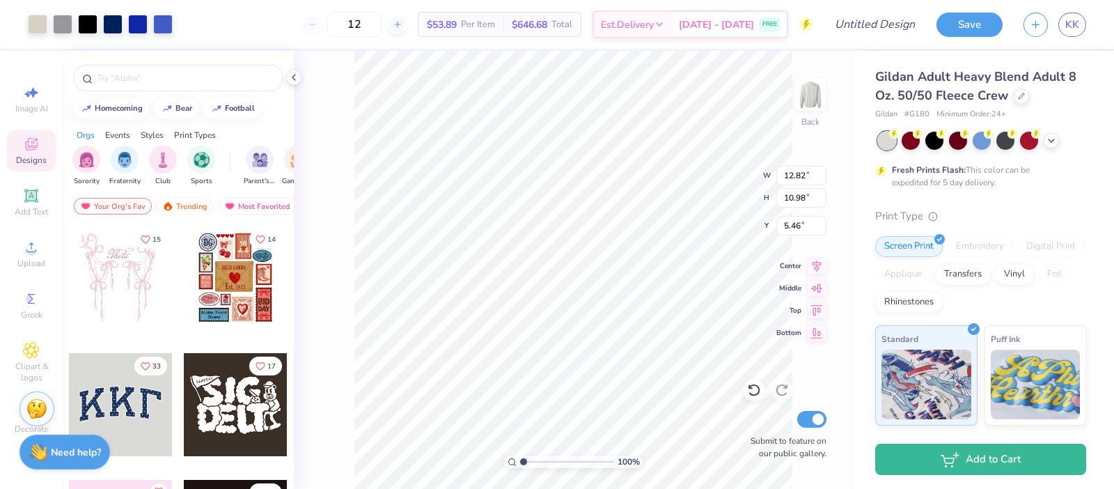
type input "12.82"
type input "10.98"
type input "3.46"
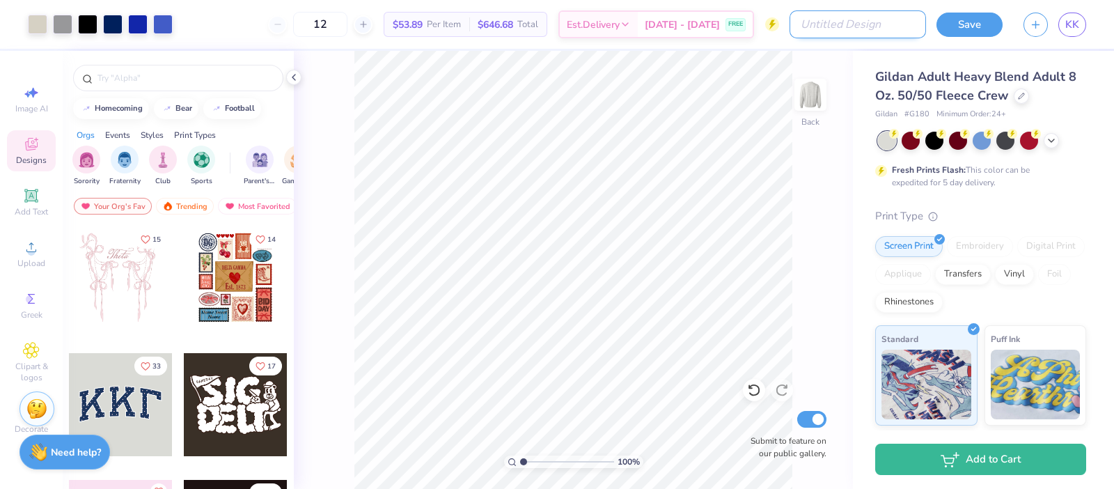
click at [859, 24] on input "Design Title" at bounding box center [857, 24] width 136 height 28
type input "Sweatshirt 3"
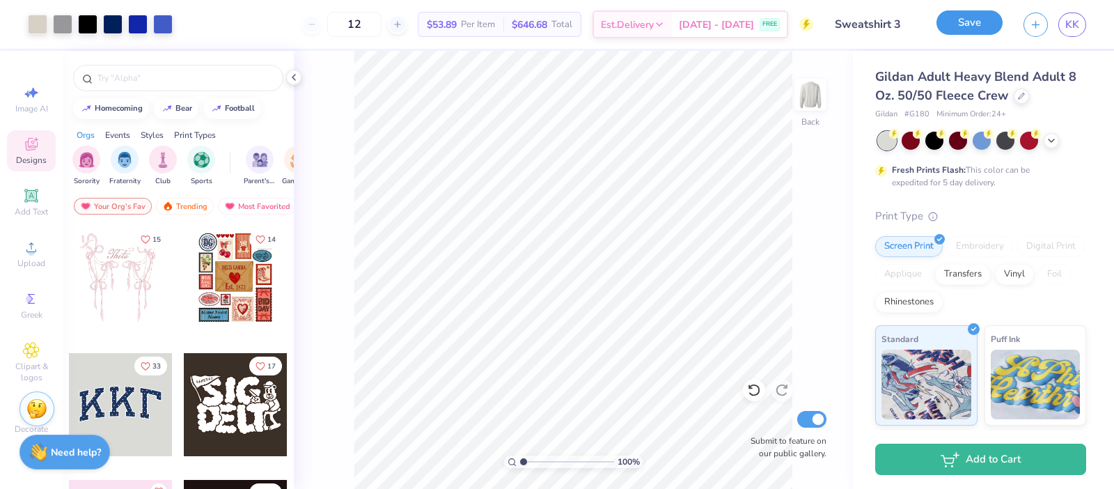
click at [978, 27] on button "Save" at bounding box center [969, 22] width 66 height 24
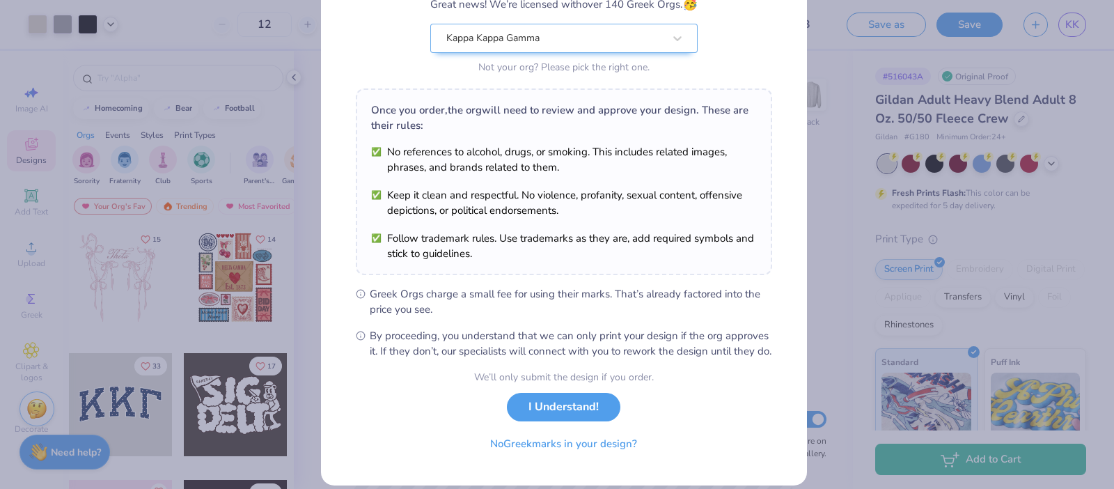
scroll to position [162, 0]
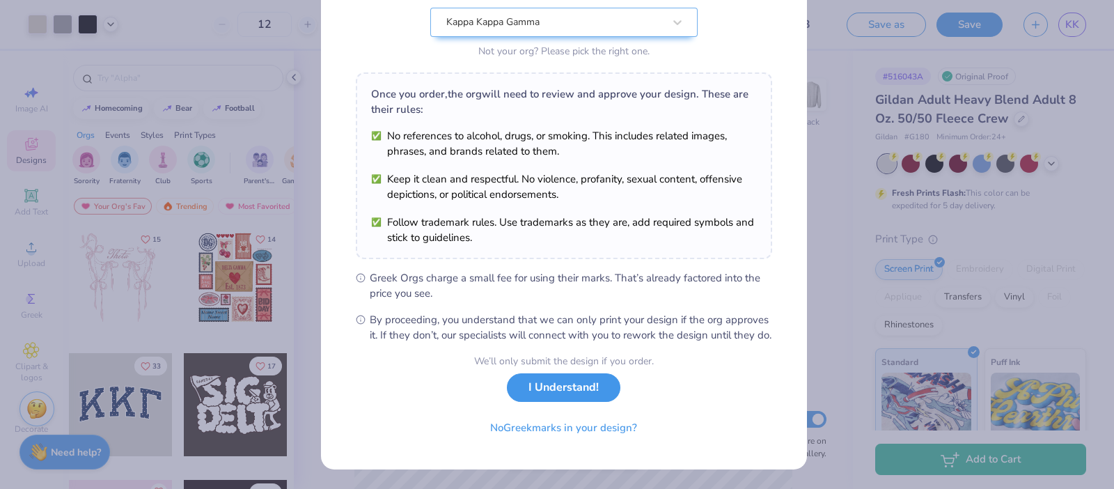
click at [537, 377] on button "I Understand!" at bounding box center [563, 387] width 113 height 29
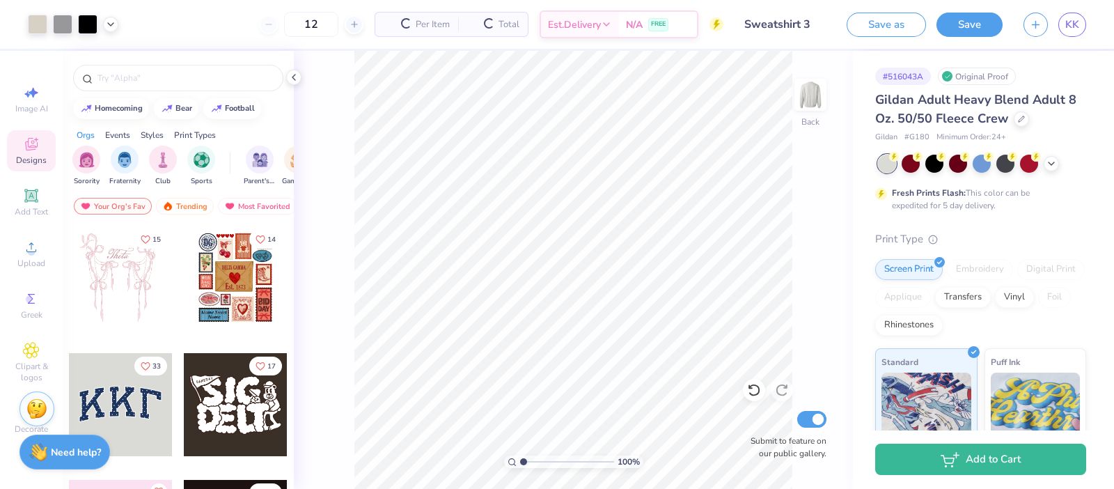
scroll to position [0, 0]
